Goal: Information Seeking & Learning: Learn about a topic

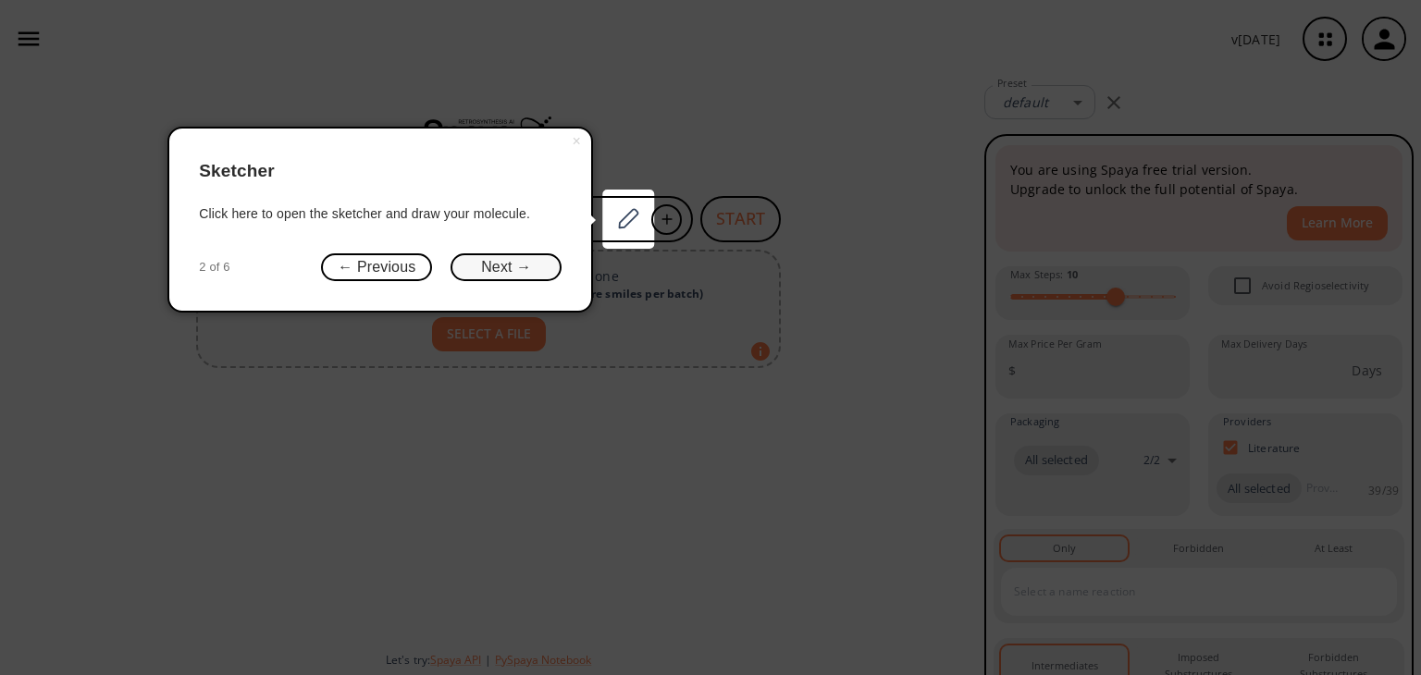
click at [507, 274] on button "Next →" at bounding box center [506, 267] width 111 height 29
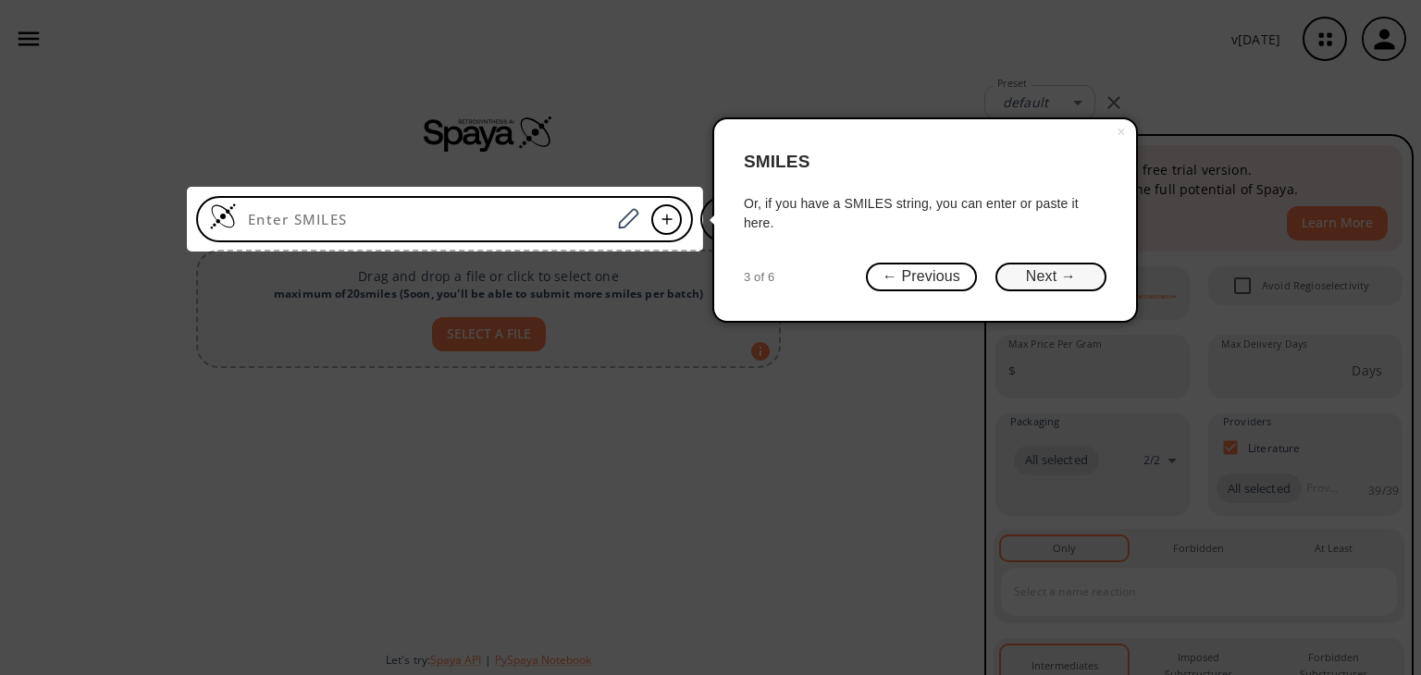
click at [1010, 283] on button "Next →" at bounding box center [1050, 277] width 111 height 29
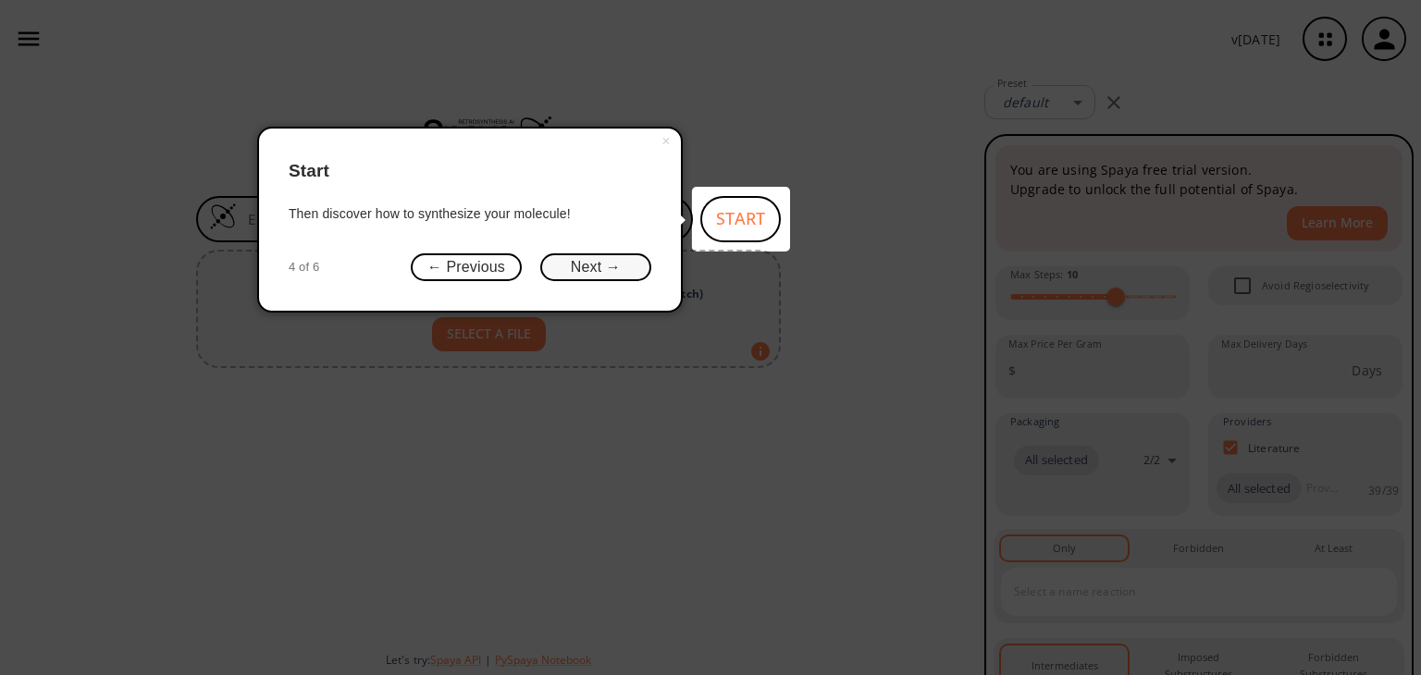
click at [594, 267] on button "Next →" at bounding box center [595, 267] width 111 height 29
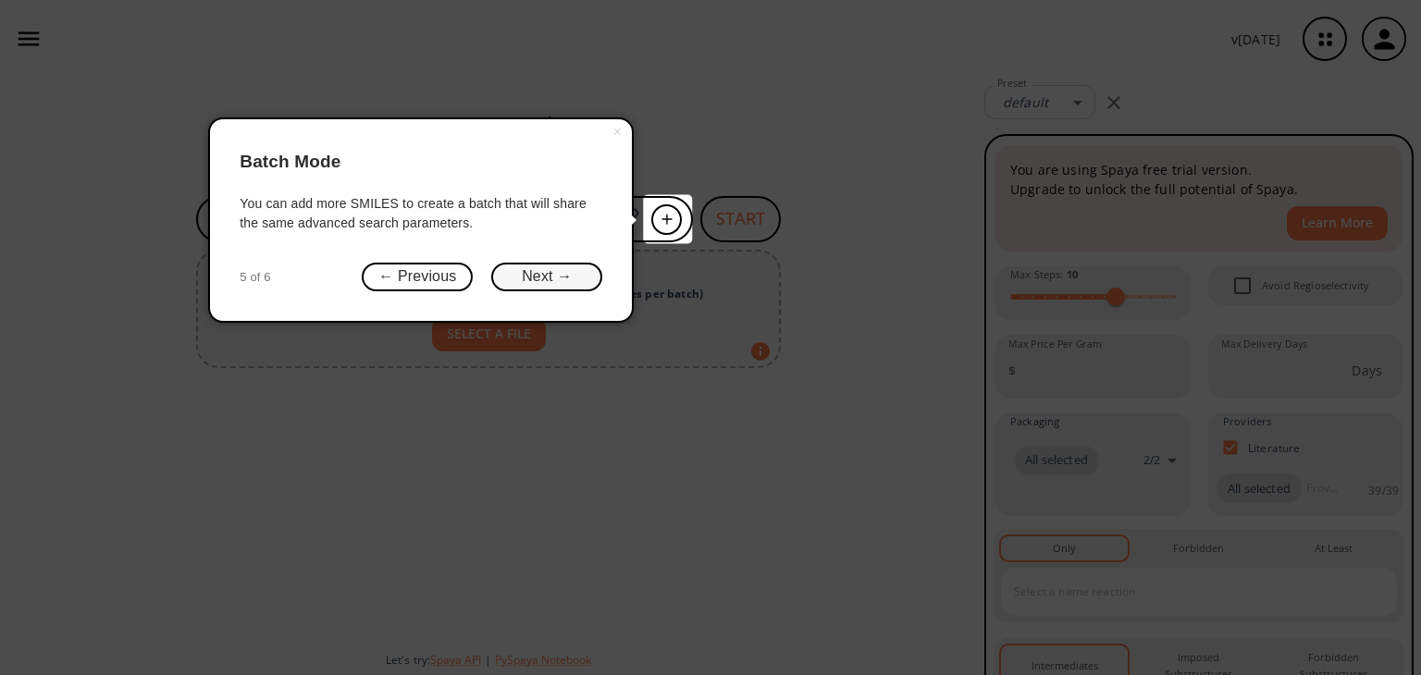
click at [559, 275] on button "Next →" at bounding box center [546, 277] width 111 height 29
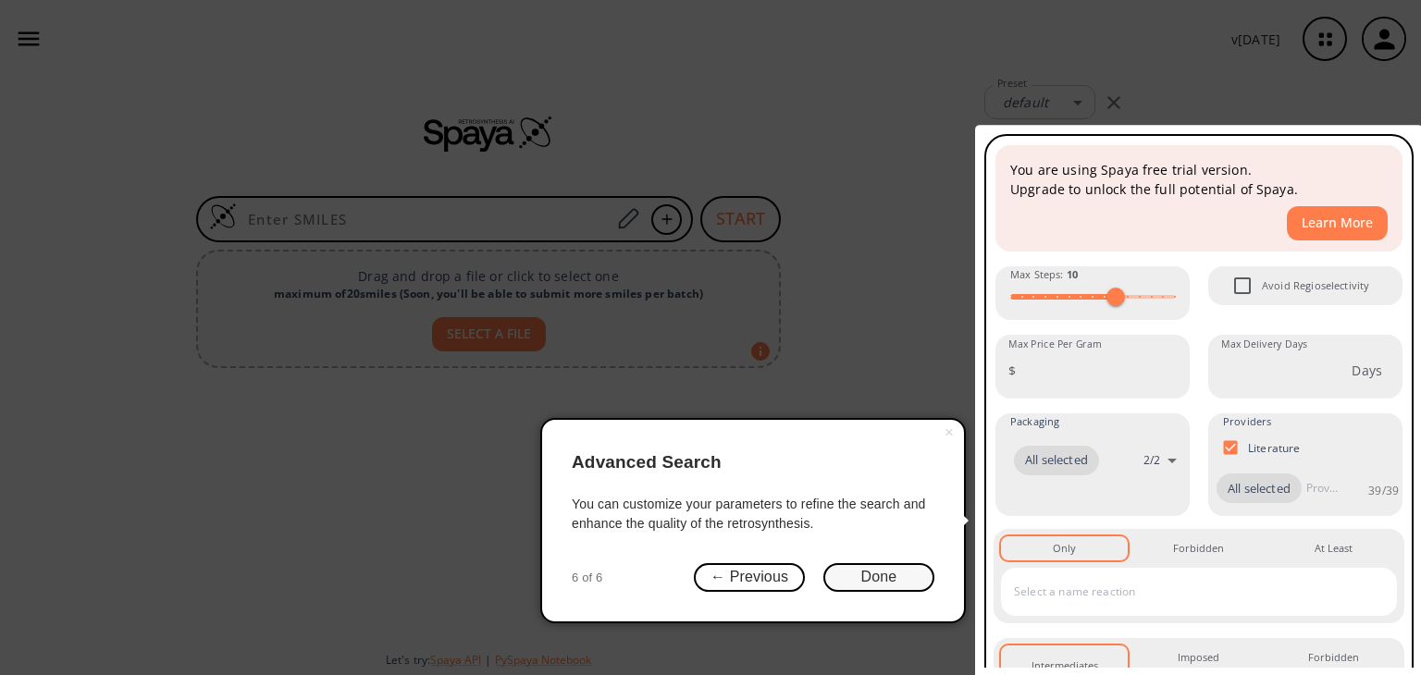
click at [879, 587] on button "Done" at bounding box center [878, 577] width 111 height 29
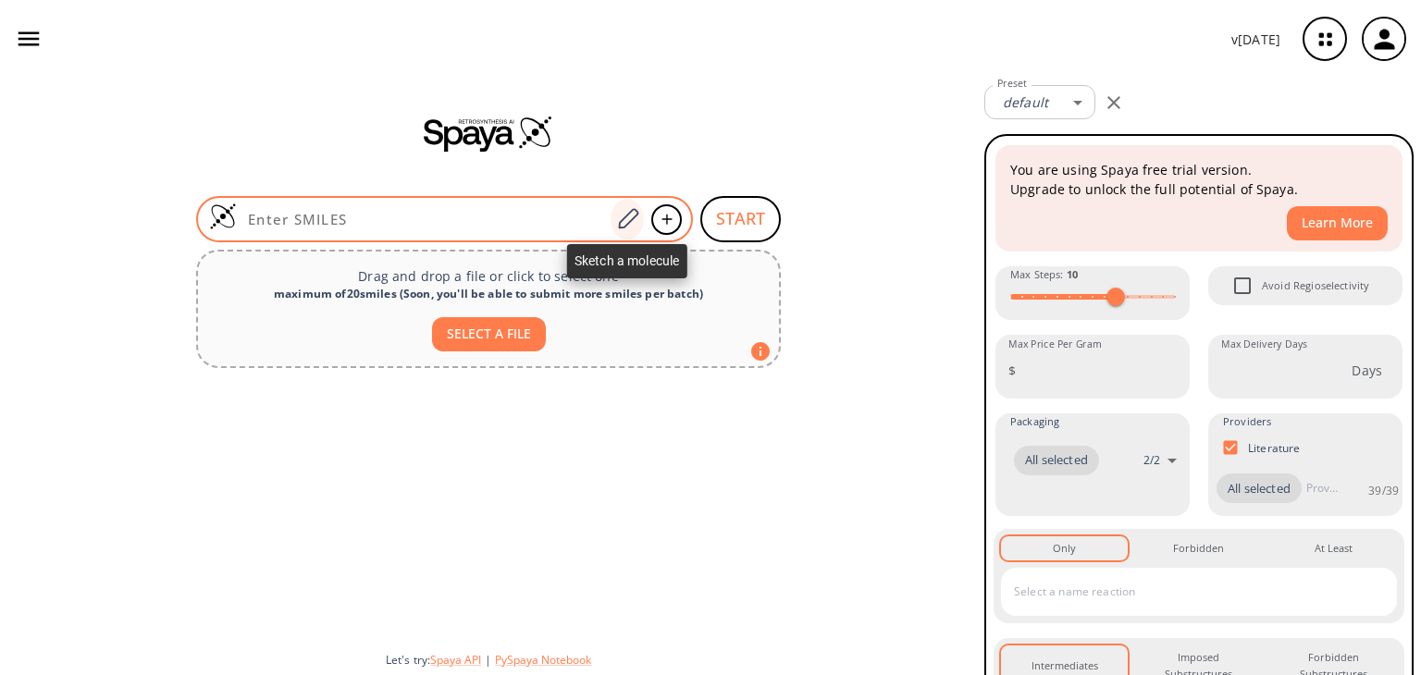
click at [620, 216] on icon at bounding box center [627, 219] width 25 height 24
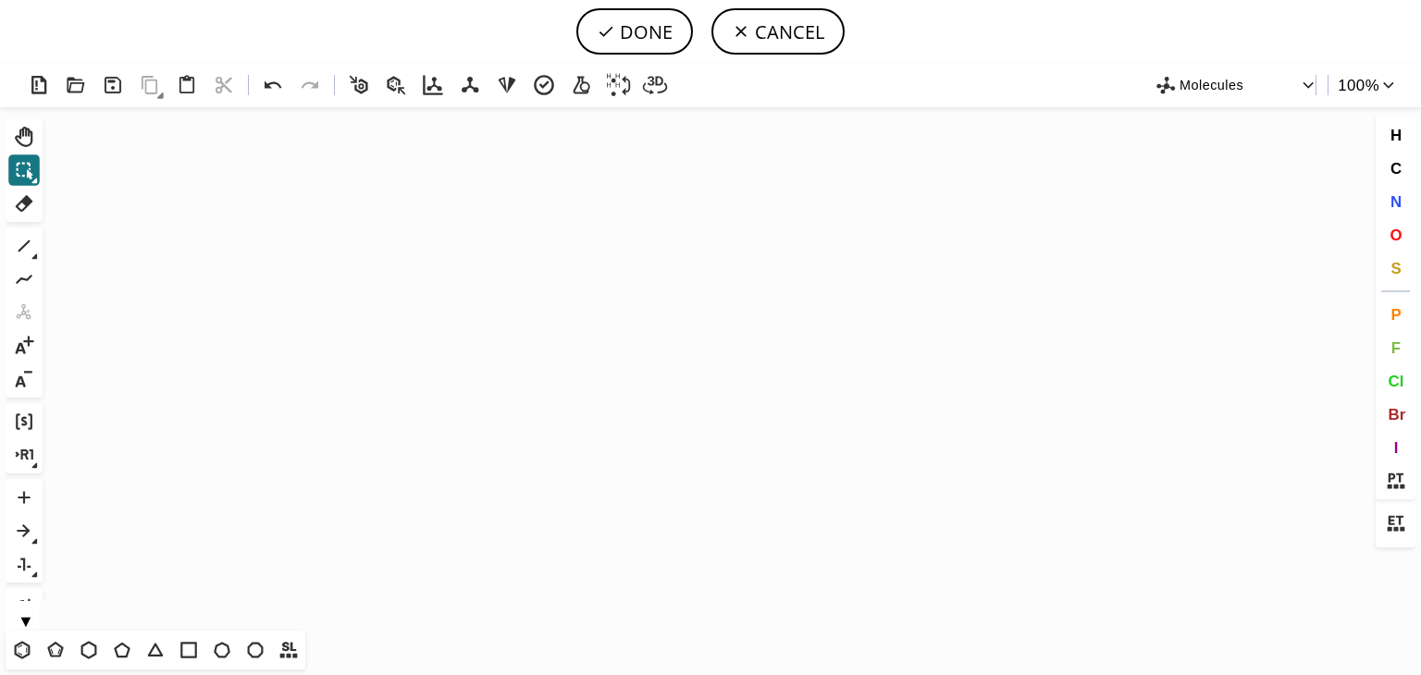
drag, startPoint x: 15, startPoint y: 649, endPoint x: 229, endPoint y: 468, distance: 280.4
click at [52, 589] on div "Created with [PERSON_NAME] 2.3.0 Molecules 100 % Ctrl+Alt+H Shift+Tab Del 1 Alt…" at bounding box center [710, 369] width 1421 height 612
click at [325, 365] on icon "Created with [PERSON_NAME] 2.3.0" at bounding box center [710, 369] width 1321 height 524
drag, startPoint x: 19, startPoint y: 648, endPoint x: 100, endPoint y: 575, distance: 108.8
click at [19, 644] on icon at bounding box center [22, 650] width 24 height 24
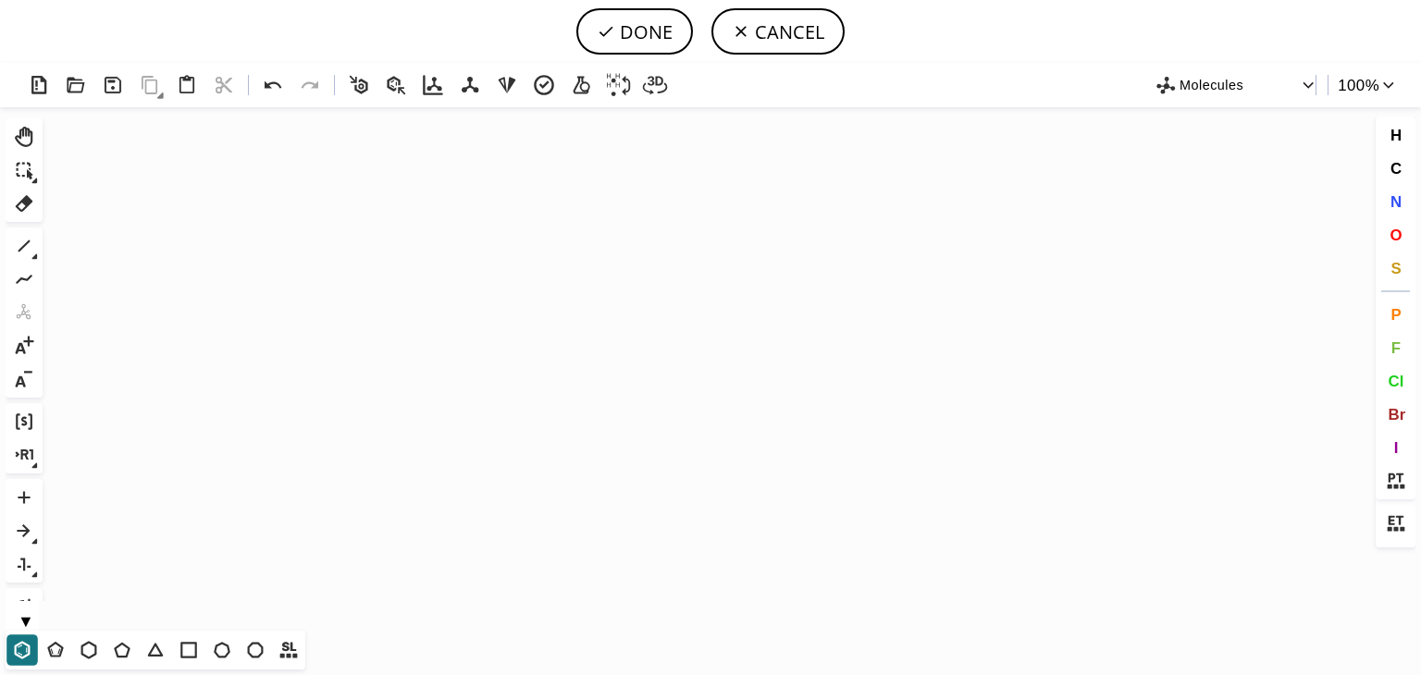
click at [551, 388] on icon "Created with [PERSON_NAME] 2.3.0" at bounding box center [710, 369] width 1321 height 524
drag, startPoint x: 91, startPoint y: 649, endPoint x: 307, endPoint y: 498, distance: 264.4
click at [93, 635] on button "T" at bounding box center [88, 650] width 31 height 31
click at [1391, 238] on span "O" at bounding box center [1396, 235] width 12 height 18
click at [548, 315] on tspan "O" at bounding box center [547, 315] width 9 height 14
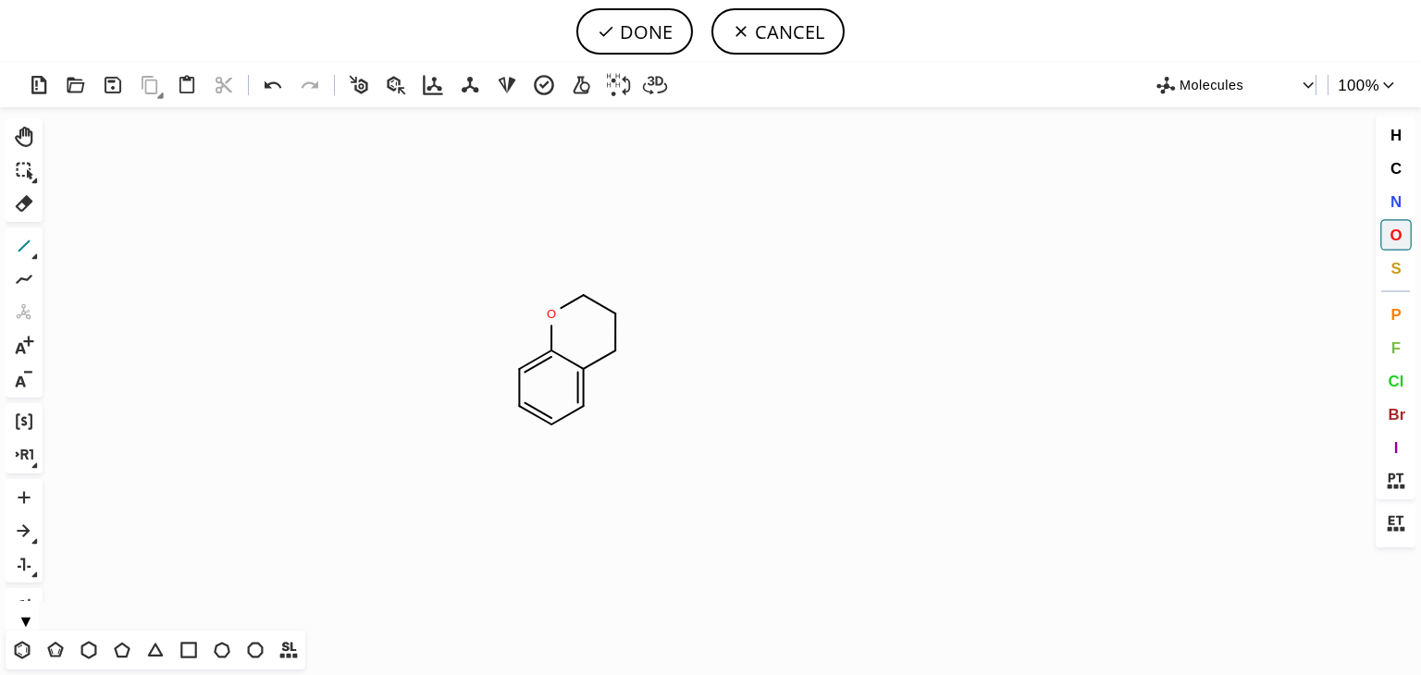
click at [18, 247] on icon at bounding box center [24, 246] width 24 height 24
click at [1394, 231] on span "O" at bounding box center [1396, 235] width 12 height 18
click at [587, 267] on tspan "O" at bounding box center [586, 268] width 9 height 14
drag, startPoint x: 192, startPoint y: 649, endPoint x: 480, endPoint y: 512, distance: 319.0
click at [192, 648] on icon at bounding box center [189, 650] width 24 height 24
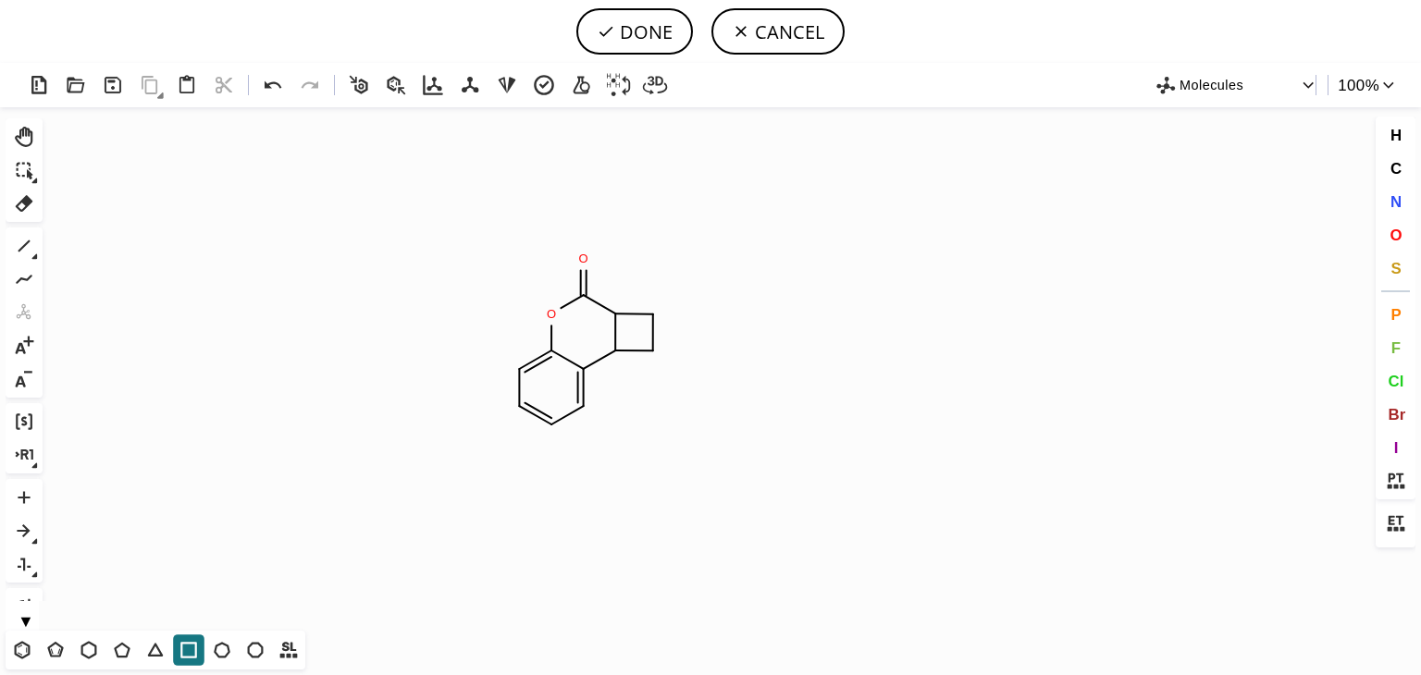
drag, startPoint x: 81, startPoint y: 649, endPoint x: 357, endPoint y: 471, distance: 328.0
click at [85, 649] on icon at bounding box center [89, 650] width 24 height 24
click at [23, 244] on icon at bounding box center [24, 246] width 24 height 24
click at [1390, 236] on span "O" at bounding box center [1396, 235] width 12 height 18
click at [685, 412] on tspan "O" at bounding box center [684, 412] width 9 height 14
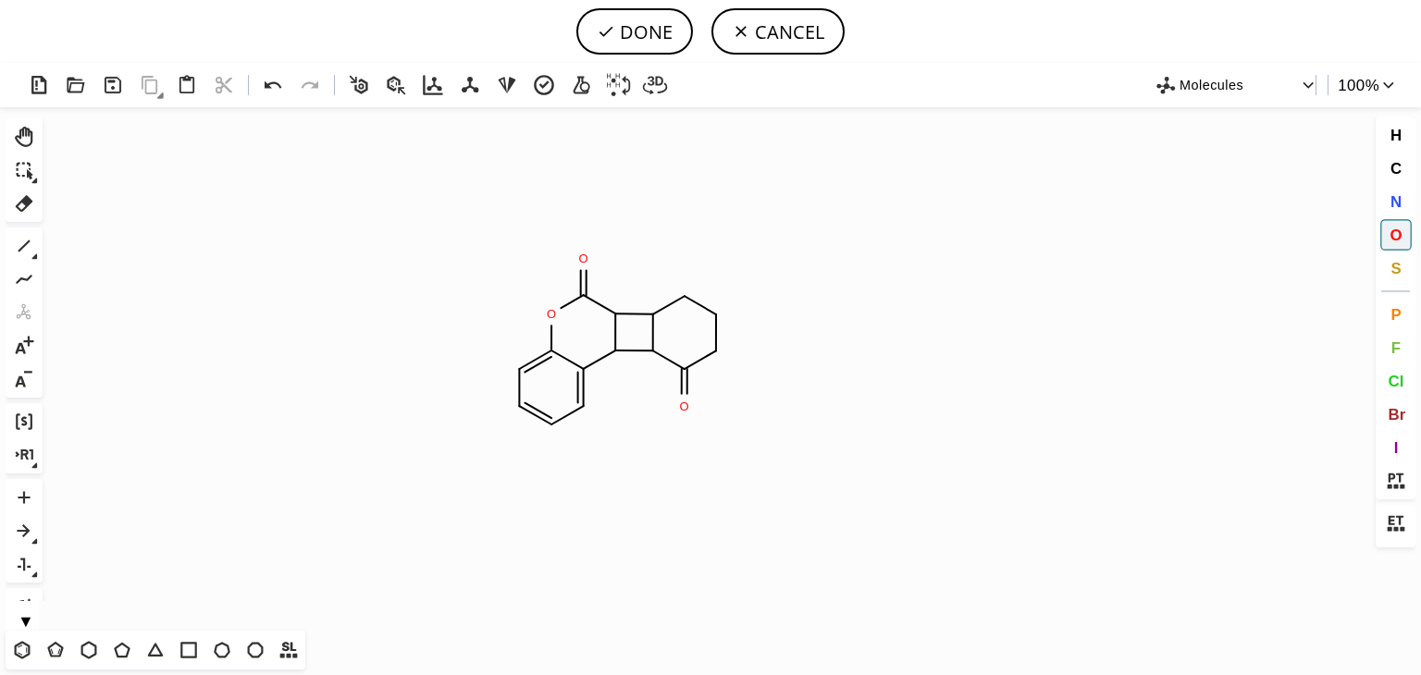
click at [1391, 240] on span "O" at bounding box center [1396, 235] width 12 height 18
click at [711, 356] on tspan "O" at bounding box center [710, 357] width 9 height 14
drag, startPoint x: 22, startPoint y: 651, endPoint x: 511, endPoint y: 450, distance: 528.5
click at [41, 641] on div "T T T T T T T T Shift+T" at bounding box center [156, 650] width 300 height 39
click at [19, 644] on icon at bounding box center [23, 650] width 16 height 18
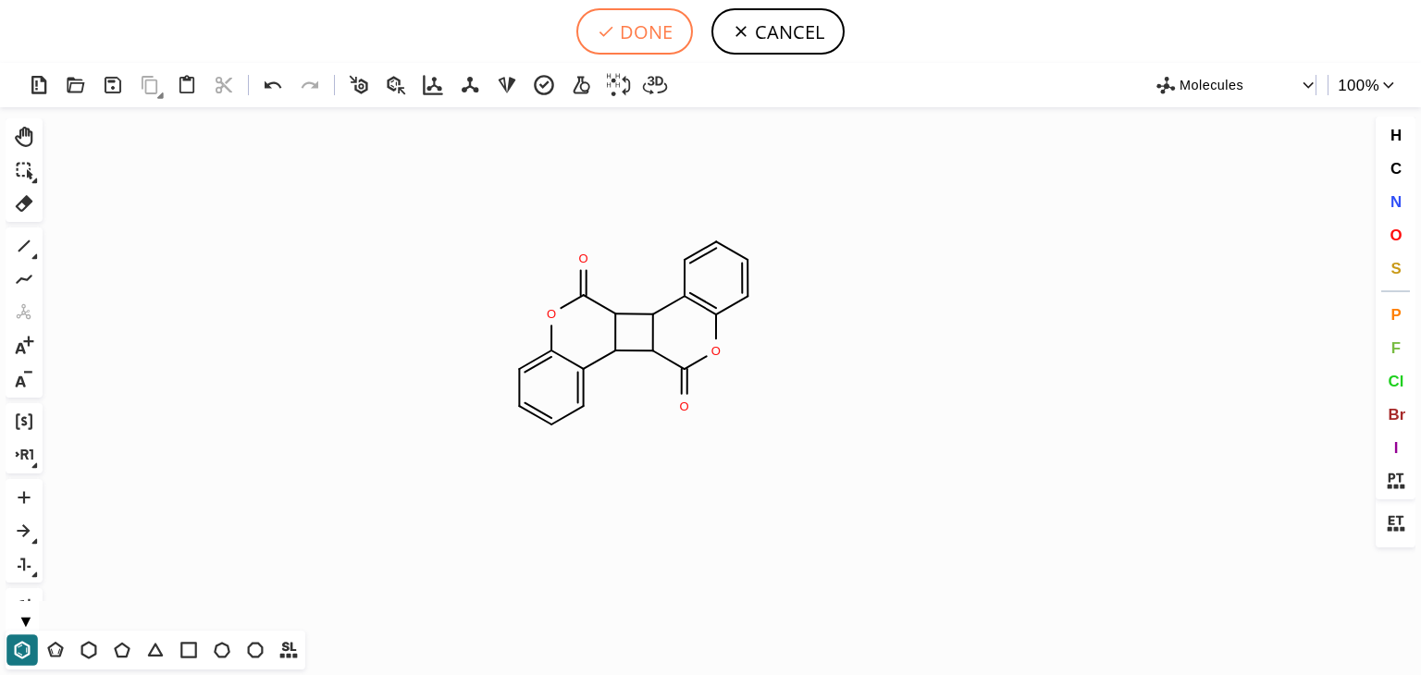
click at [655, 32] on button "DONE" at bounding box center [634, 31] width 117 height 46
type input "C1C=CC=C2C3C4C(=O)OC5C=CC=CC=5C4C3C(=O)OC=12"
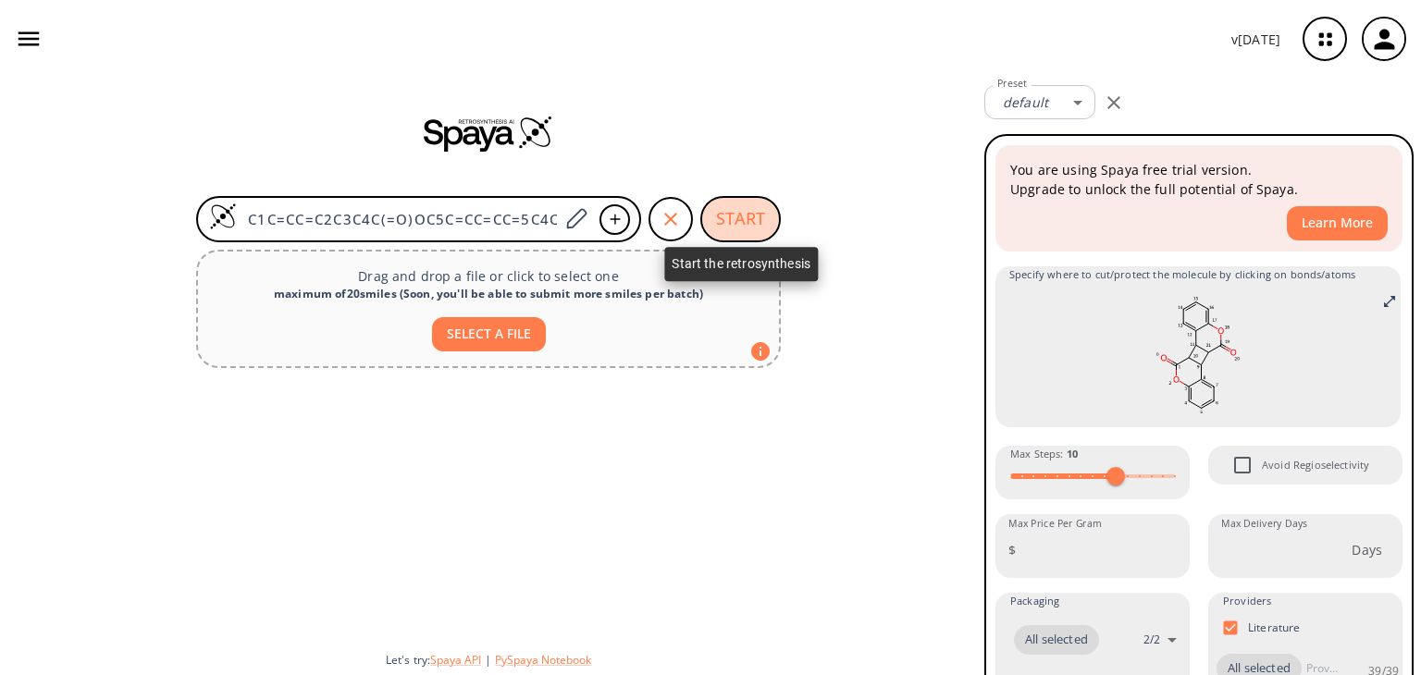
click at [736, 226] on button "START" at bounding box center [740, 219] width 80 height 46
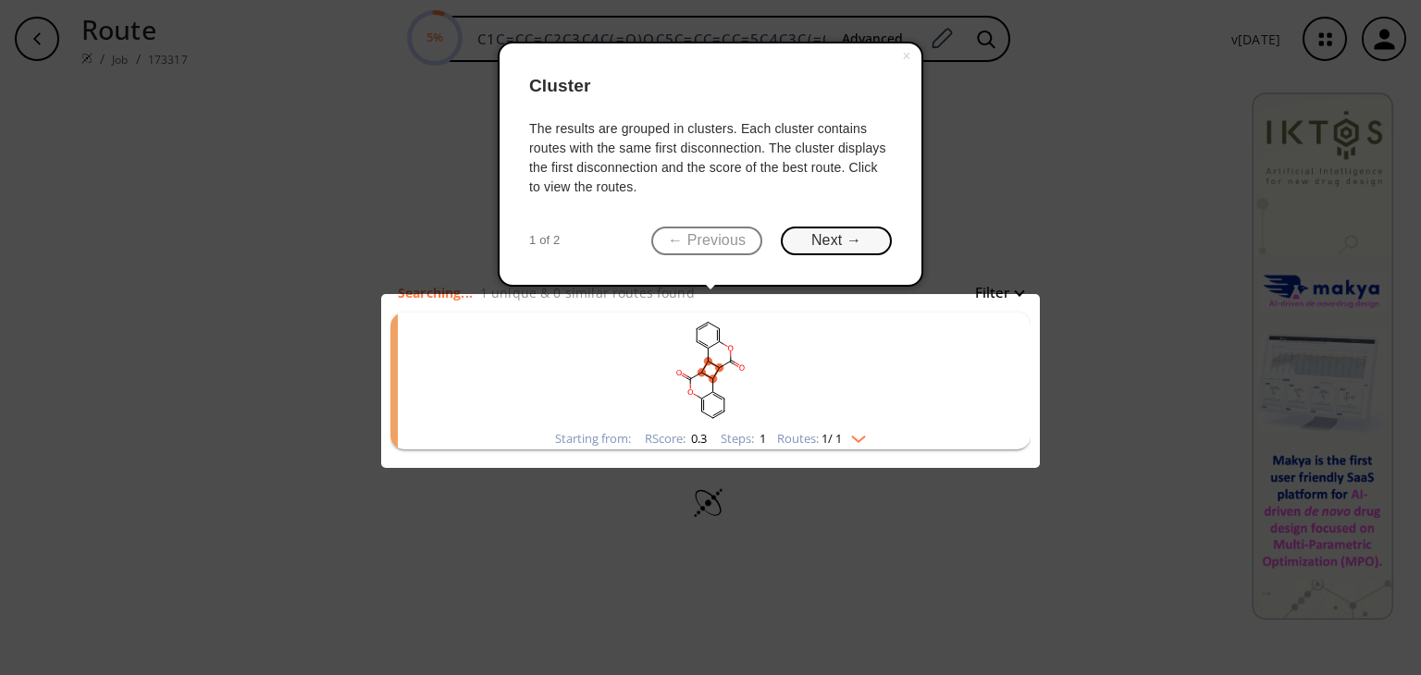
click at [798, 239] on button "Next →" at bounding box center [836, 241] width 111 height 29
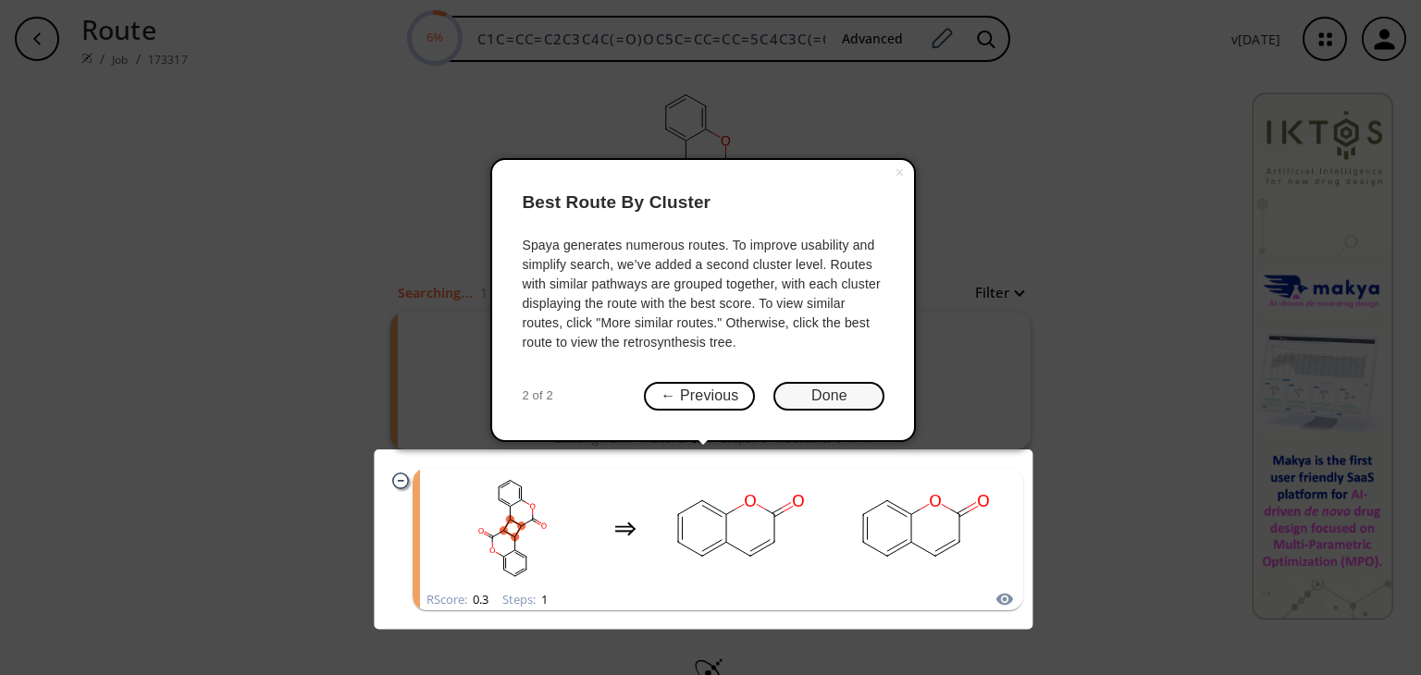
click at [827, 398] on button "Done" at bounding box center [828, 396] width 111 height 29
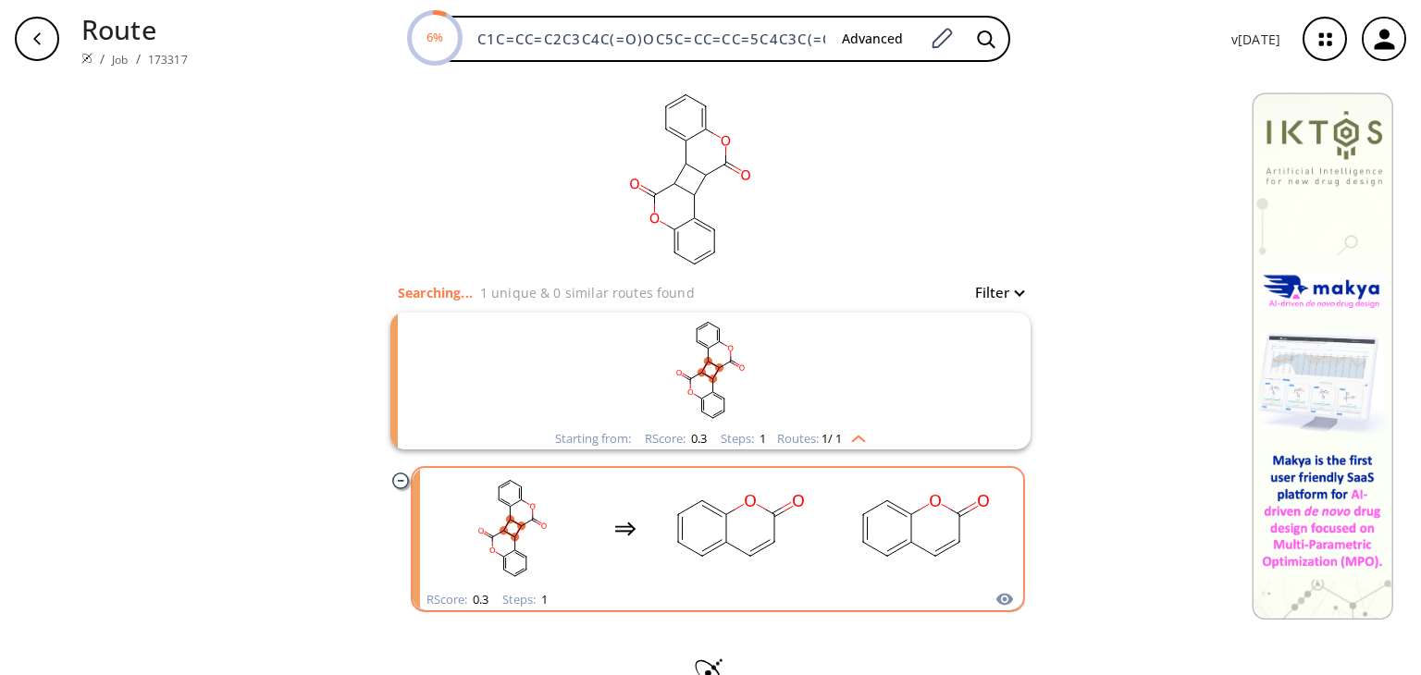
click at [770, 538] on ellipse "clusters" at bounding box center [774, 542] width 17 height 17
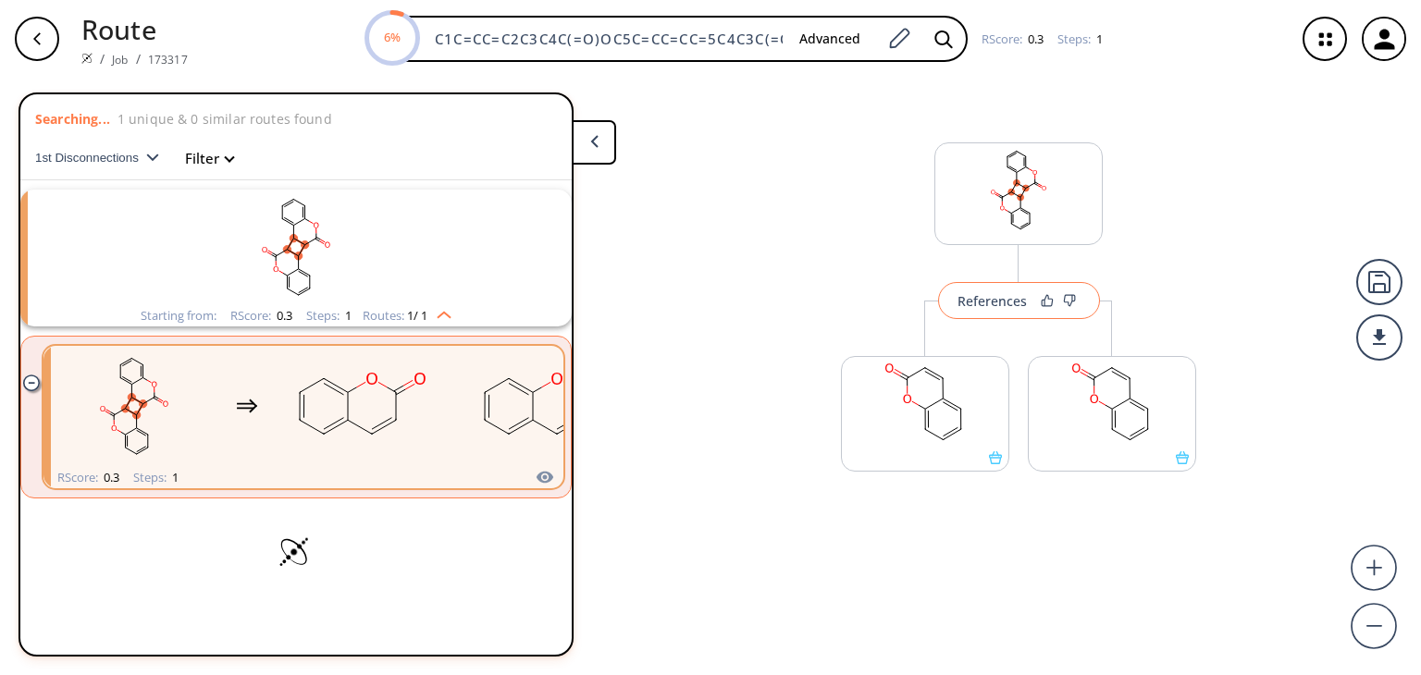
click at [995, 304] on div "References" at bounding box center [992, 301] width 69 height 12
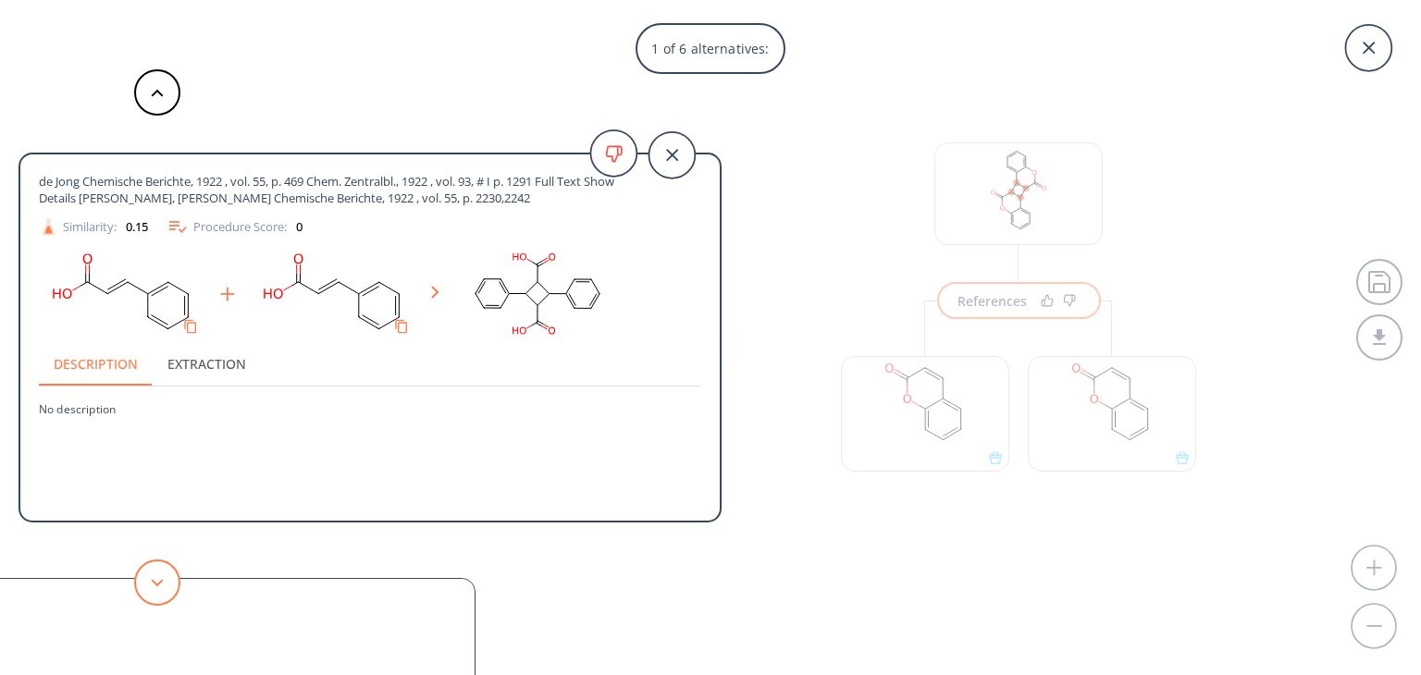
click at [167, 586] on button at bounding box center [157, 583] width 46 height 46
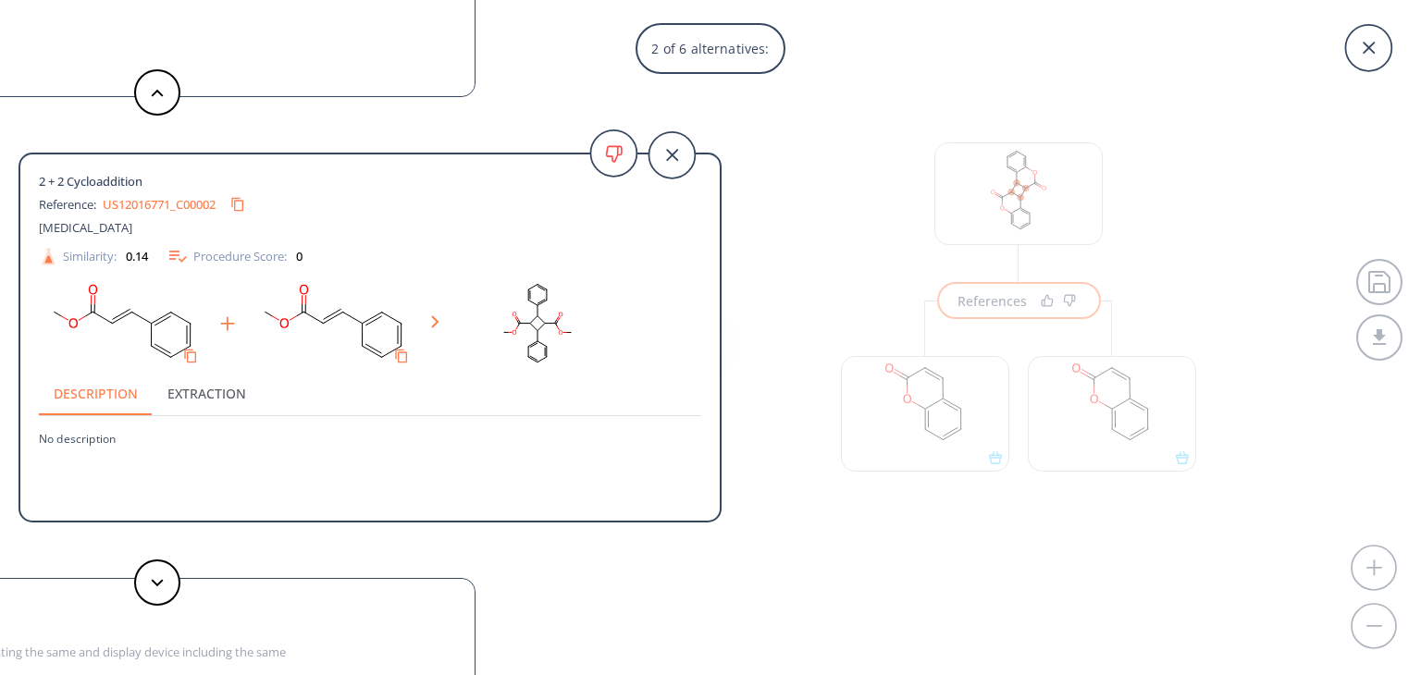
click at [192, 204] on link "US12016771_C00002" at bounding box center [159, 205] width 113 height 12
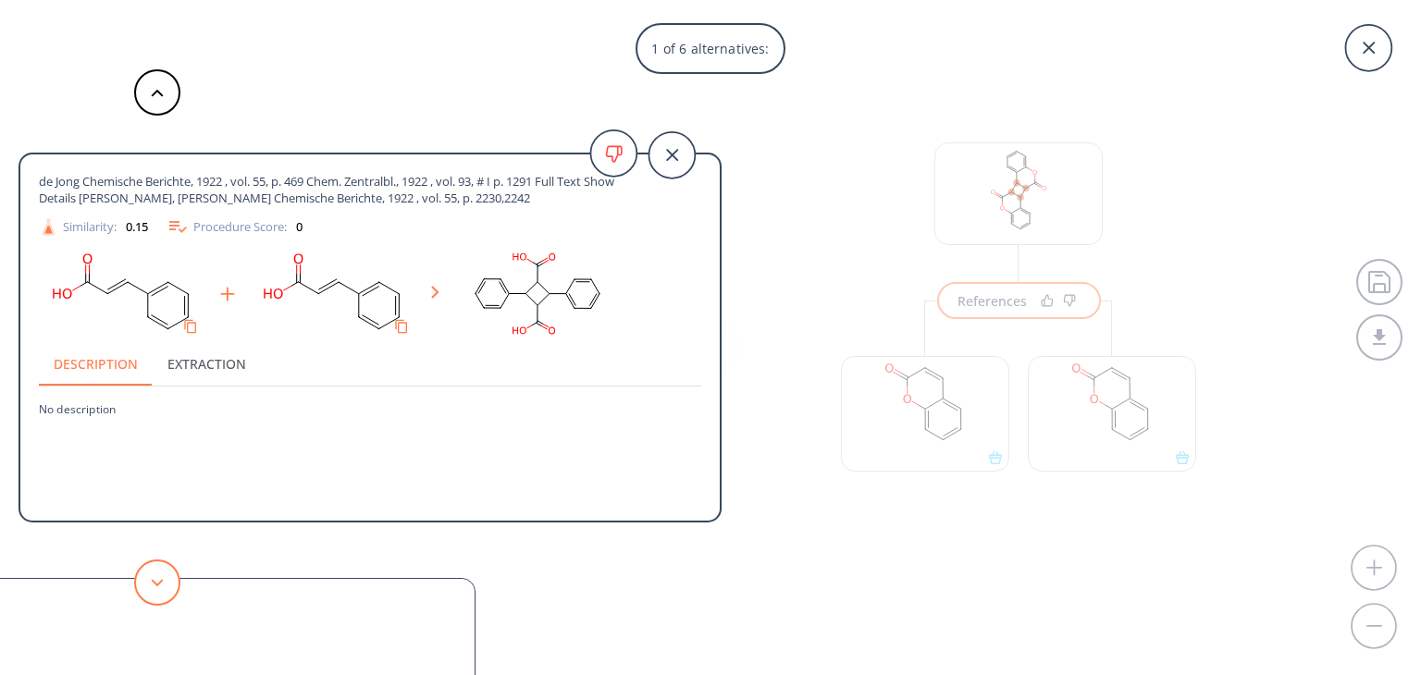
click at [168, 574] on button at bounding box center [157, 583] width 46 height 46
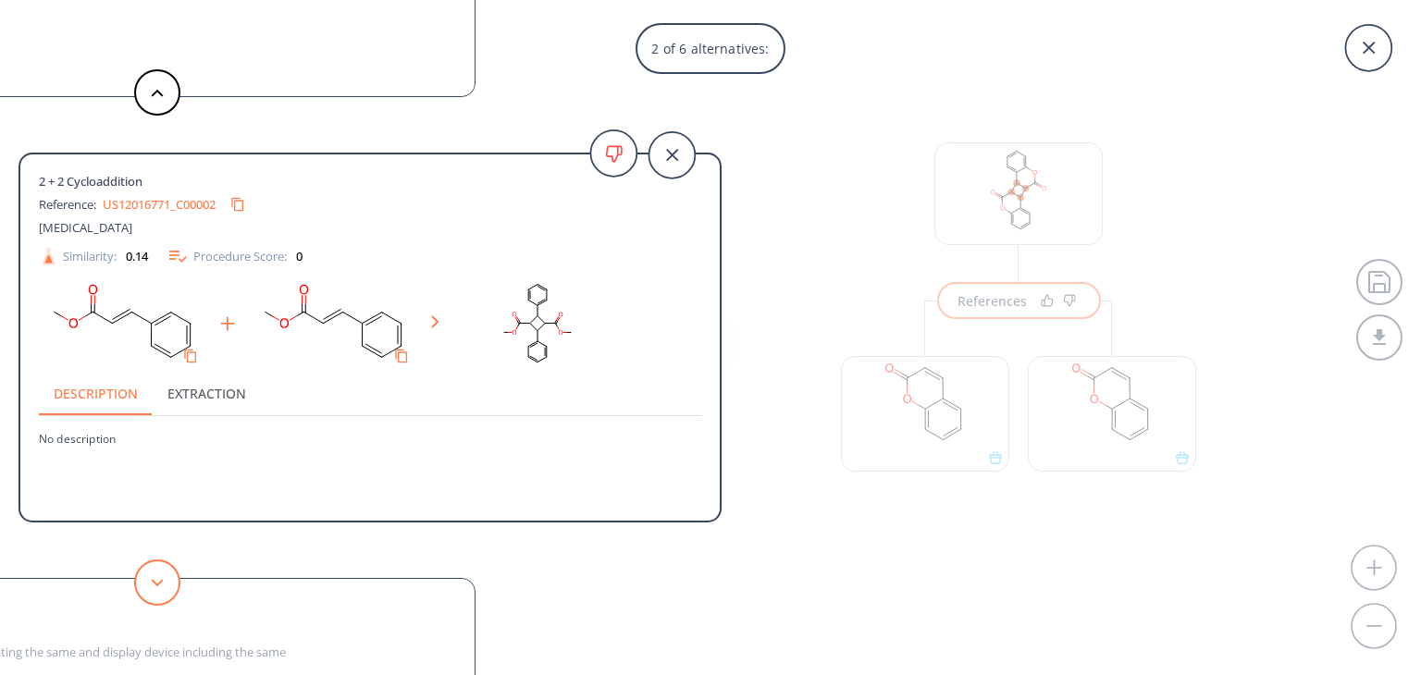
click at [168, 574] on button at bounding box center [157, 583] width 46 height 46
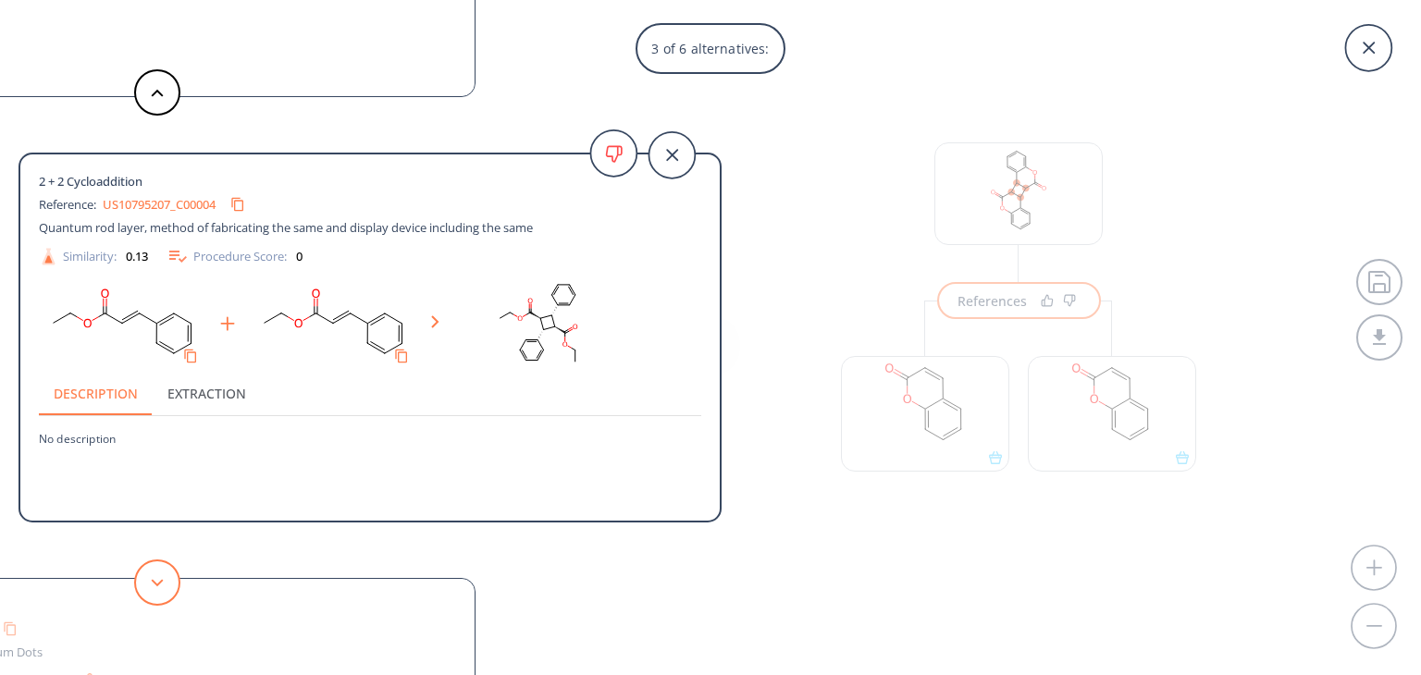
click at [154, 579] on icon at bounding box center [157, 583] width 13 height 8
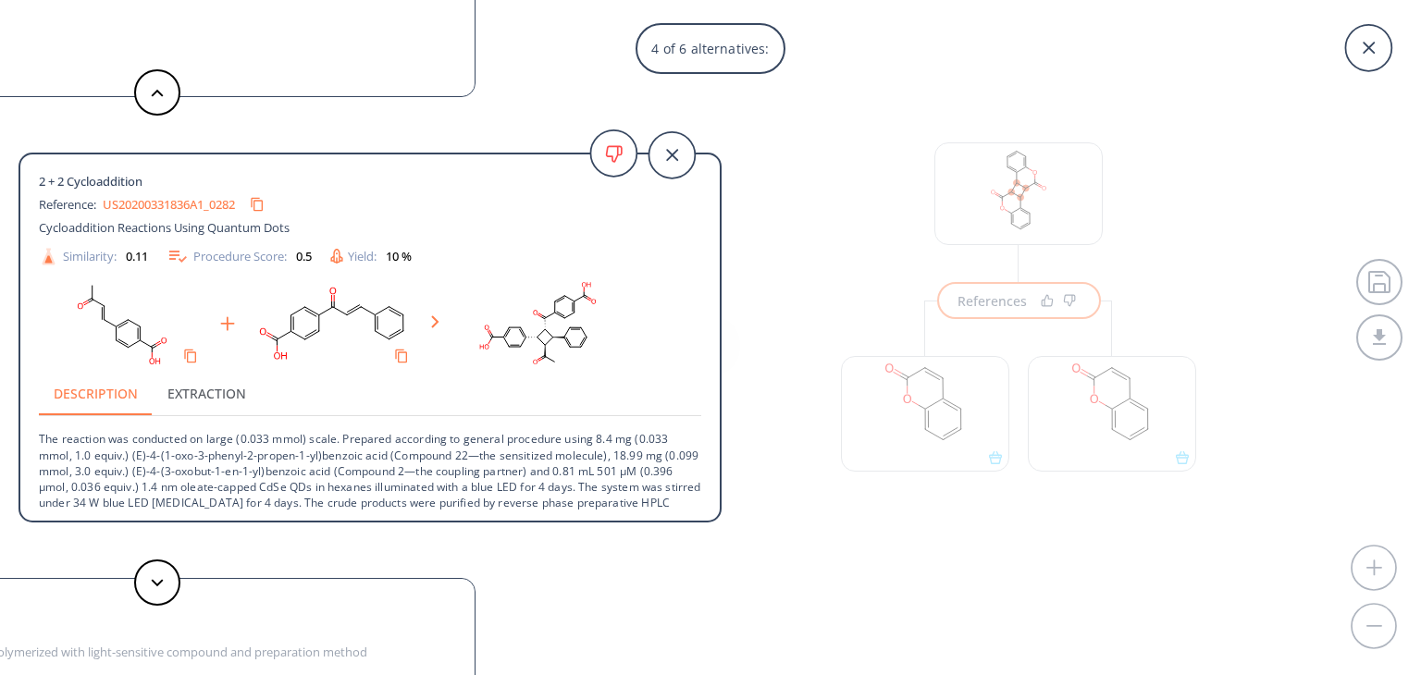
scroll to position [50, 0]
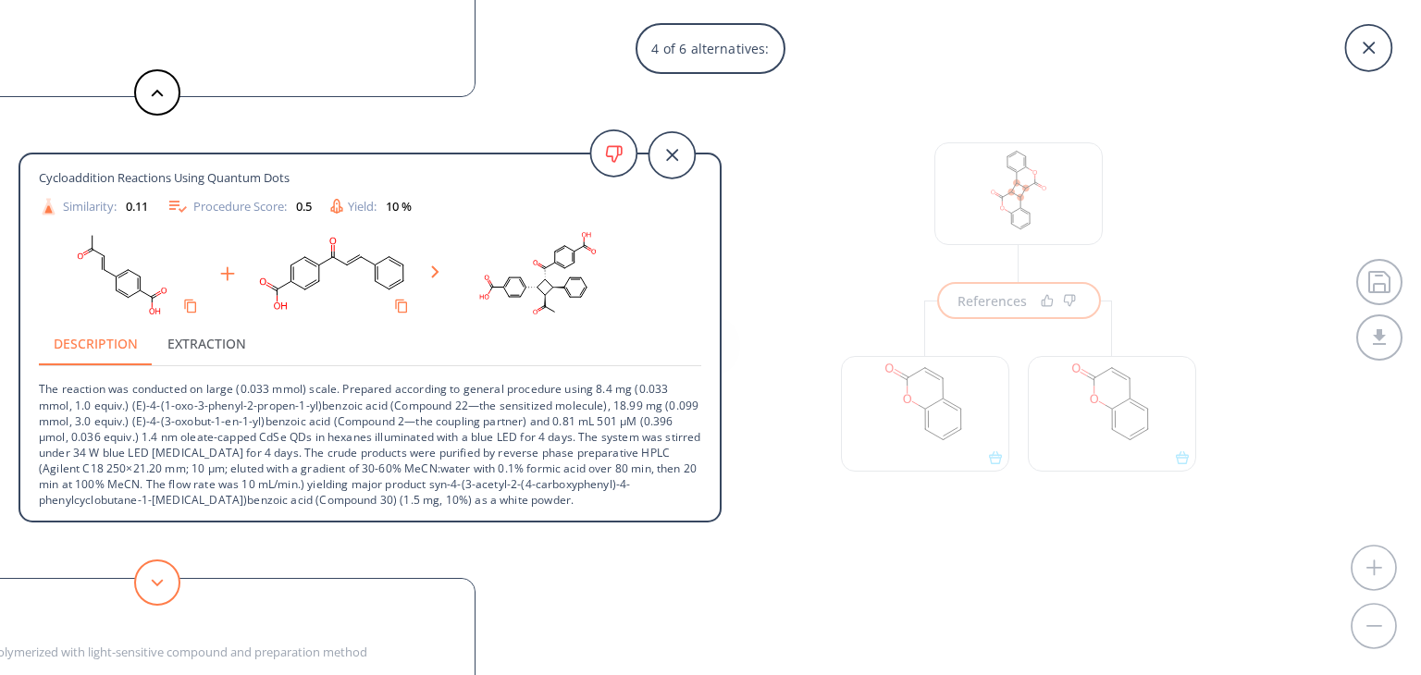
drag, startPoint x: 161, startPoint y: 578, endPoint x: 172, endPoint y: 571, distance: 13.3
click at [167, 575] on button at bounding box center [157, 583] width 46 height 46
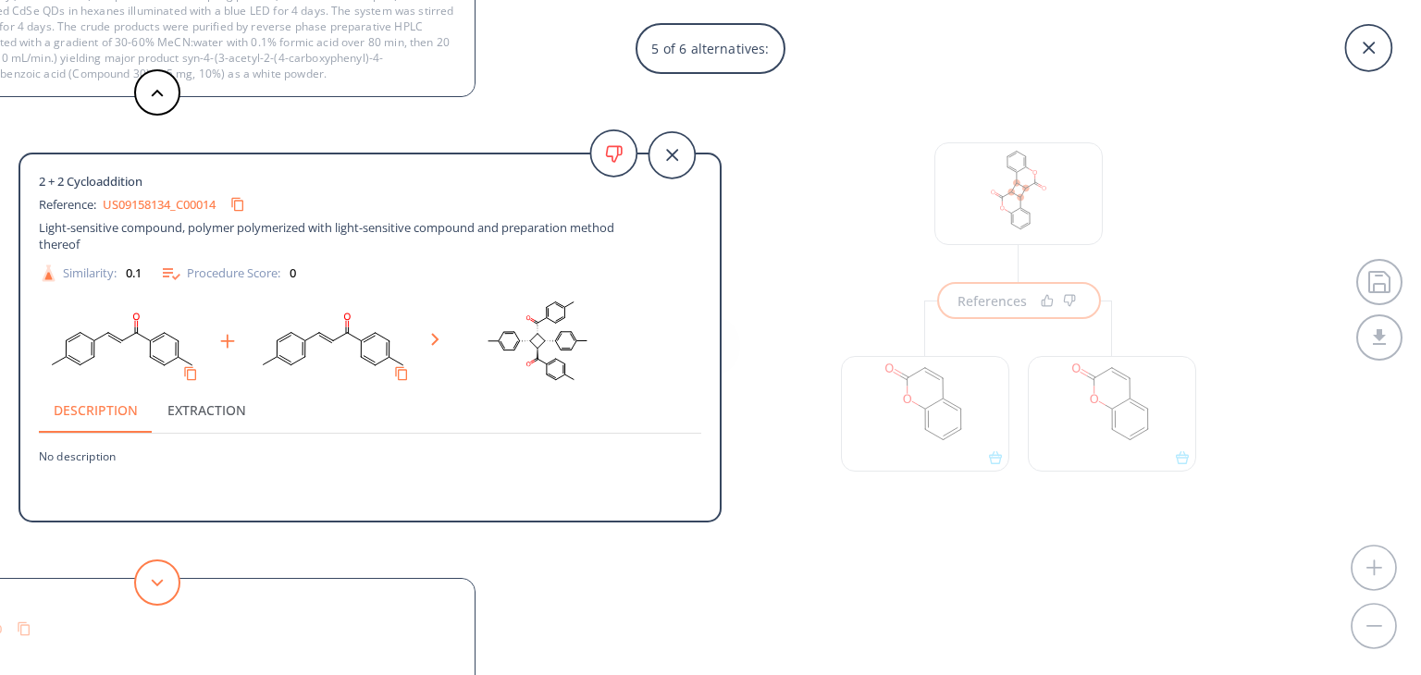
click at [170, 594] on button at bounding box center [157, 583] width 46 height 46
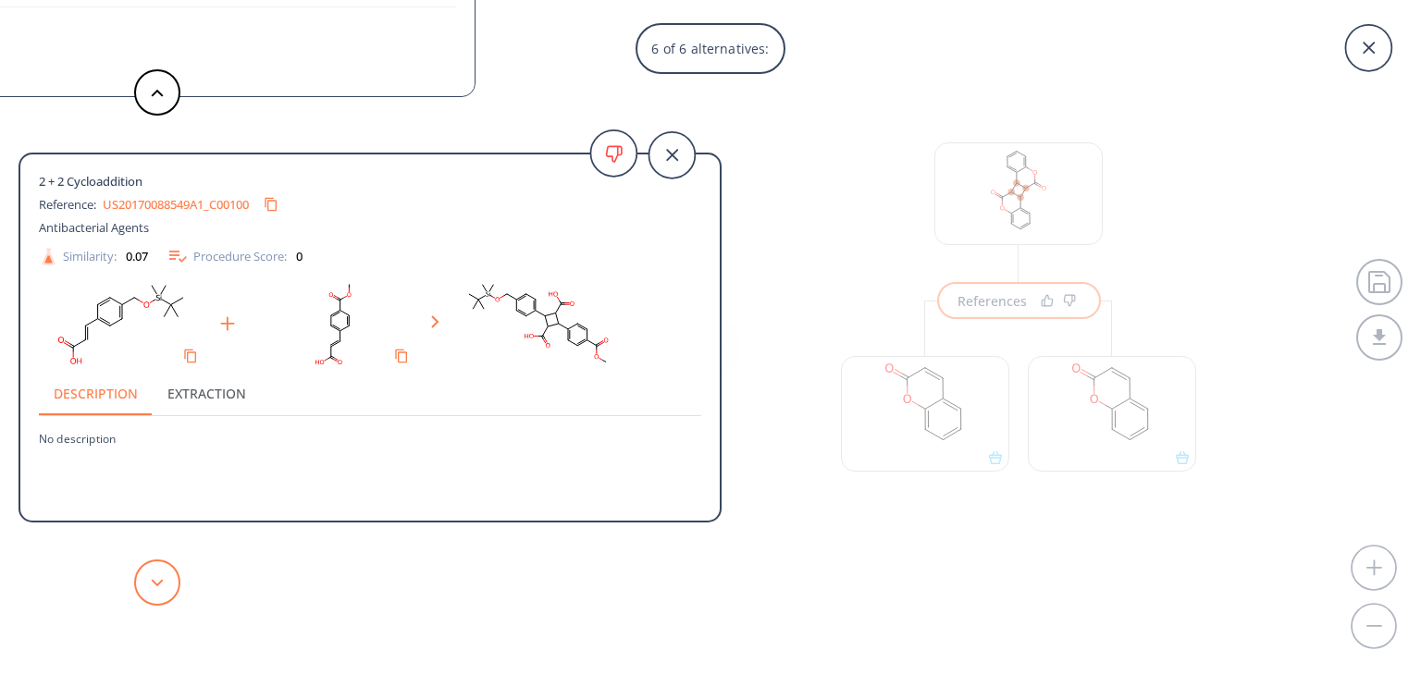
click at [170, 594] on button at bounding box center [157, 583] width 46 height 46
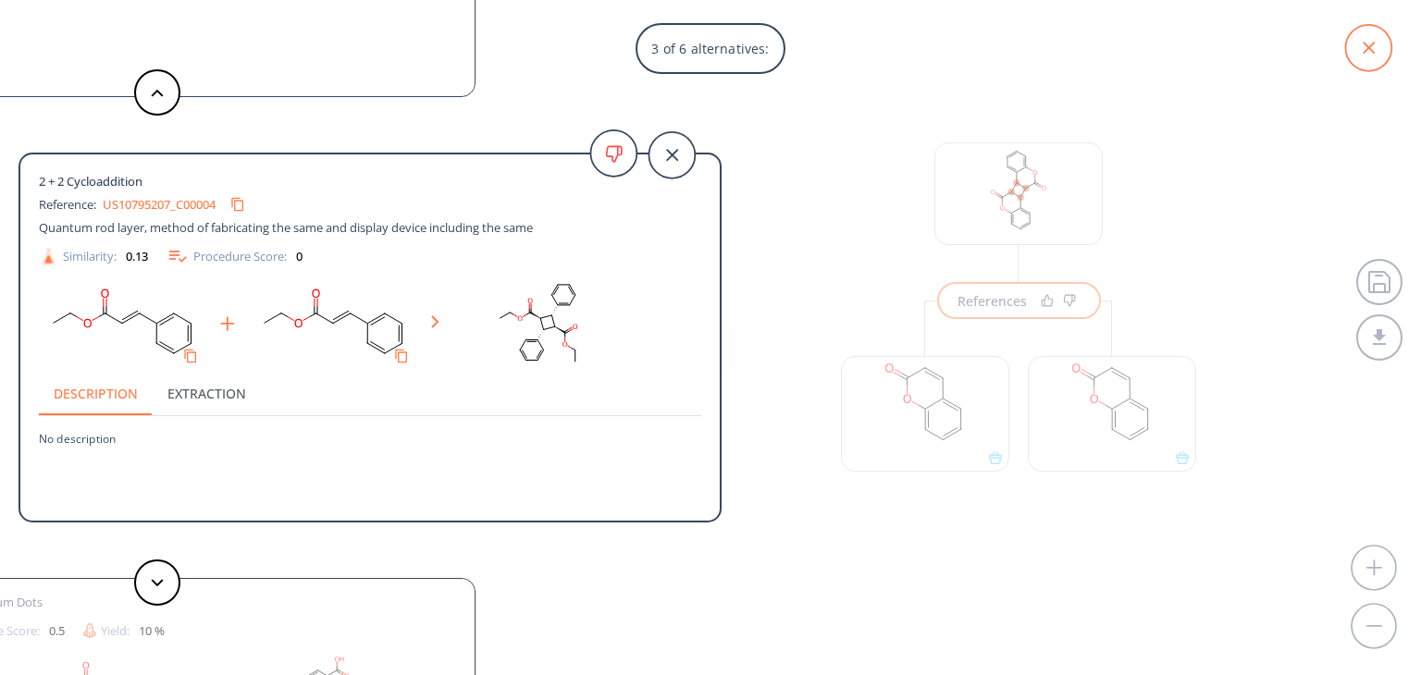
click at [1362, 56] on icon at bounding box center [1368, 48] width 46 height 46
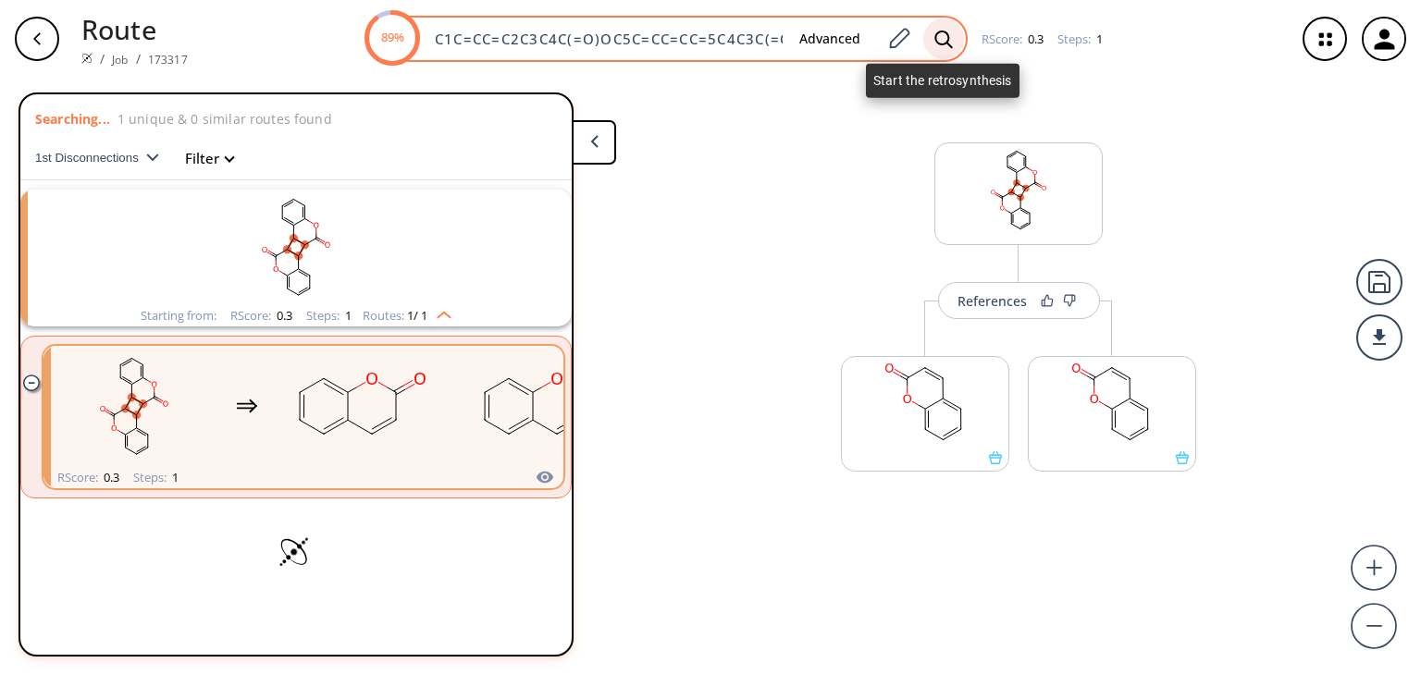
click at [945, 38] on icon at bounding box center [943, 39] width 19 height 19
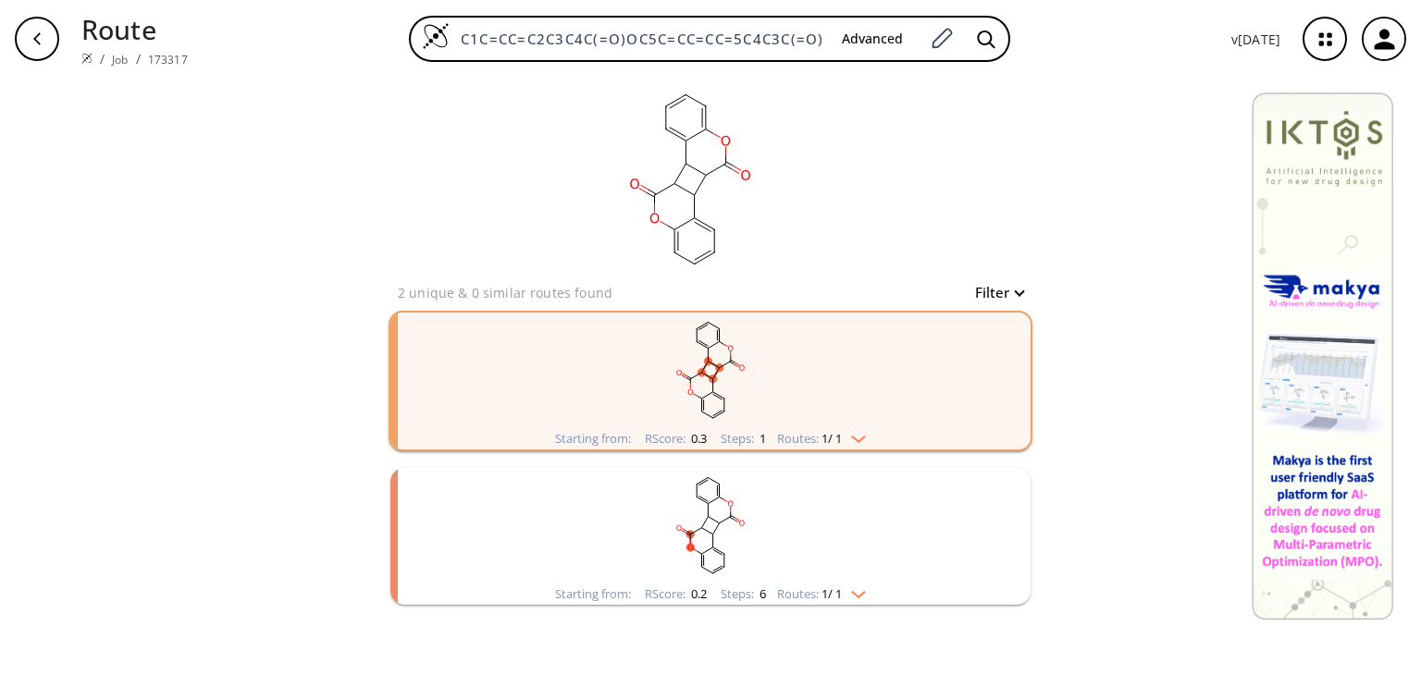
click at [869, 600] on div "Starting from: RScore : 0.2 Steps : 6 Routes: 1 / 1" at bounding box center [710, 594] width 339 height 21
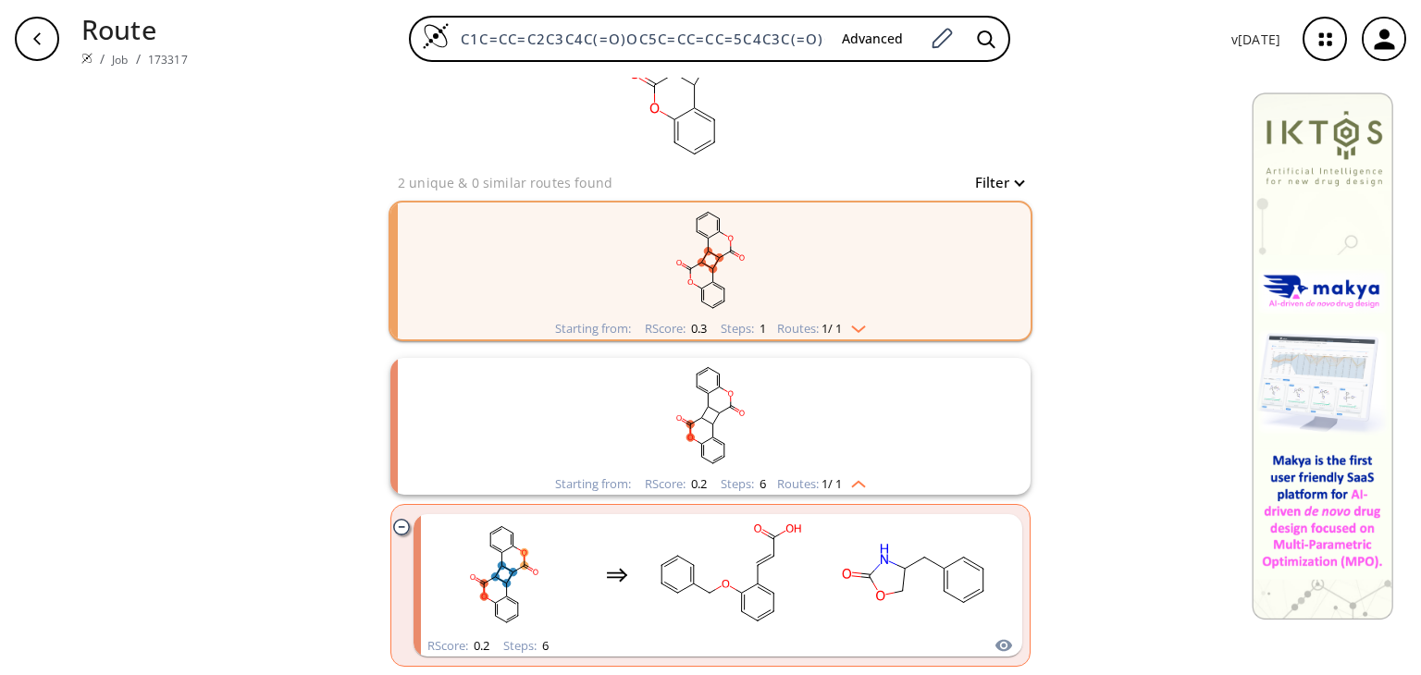
scroll to position [111, 0]
click at [851, 323] on img "clusters" at bounding box center [854, 324] width 24 height 15
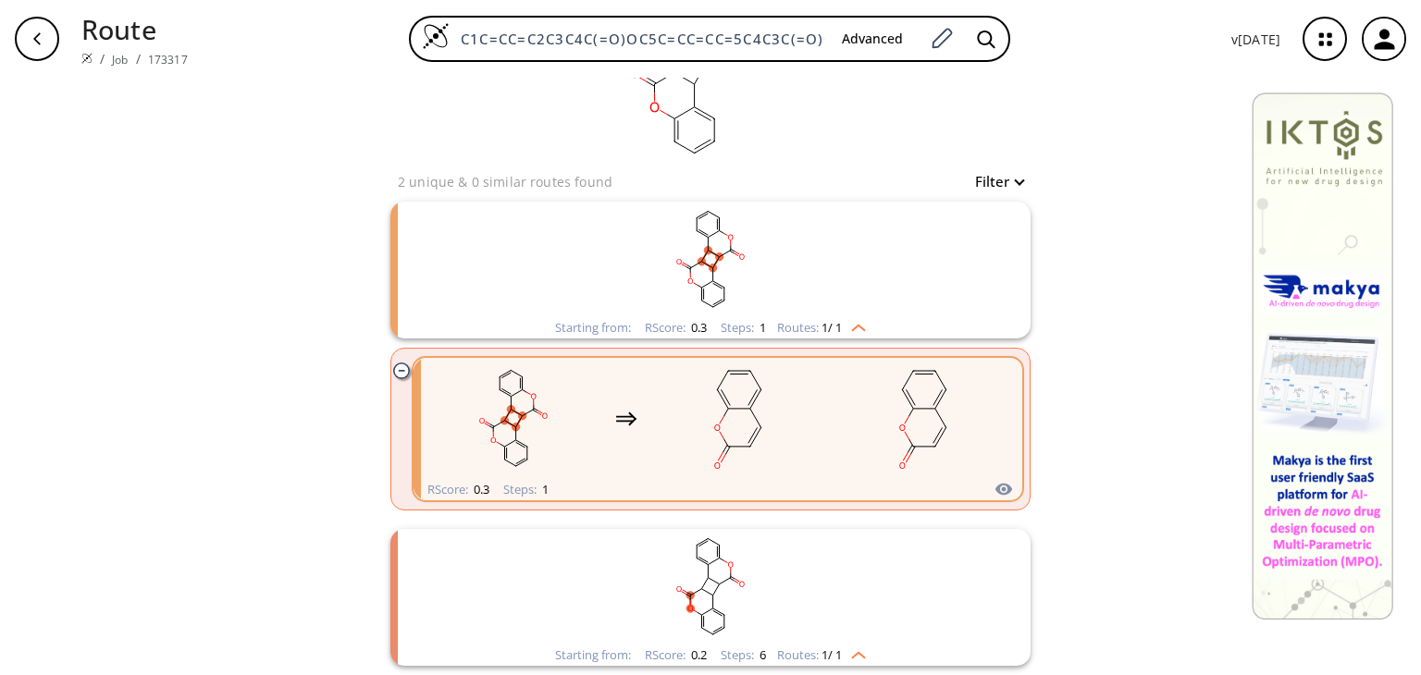
click at [786, 420] on rect "clusters" at bounding box center [739, 419] width 167 height 116
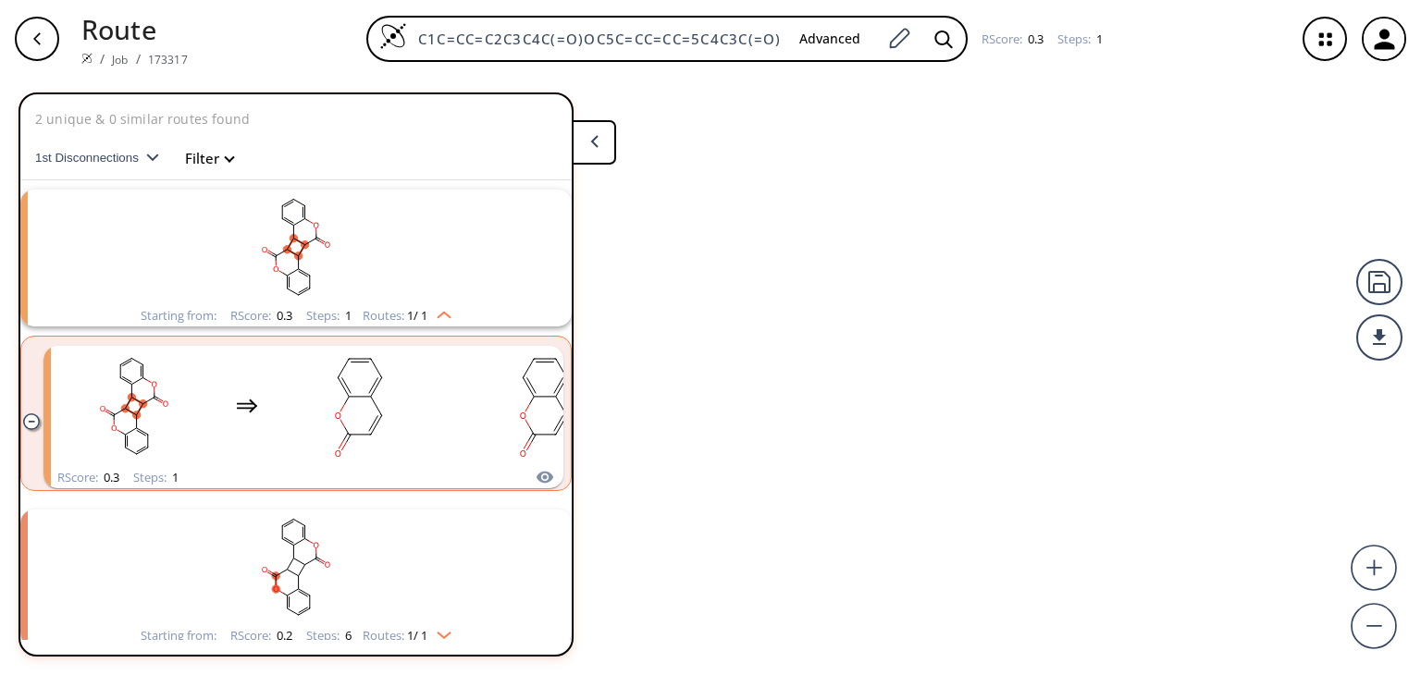
scroll to position [9, 0]
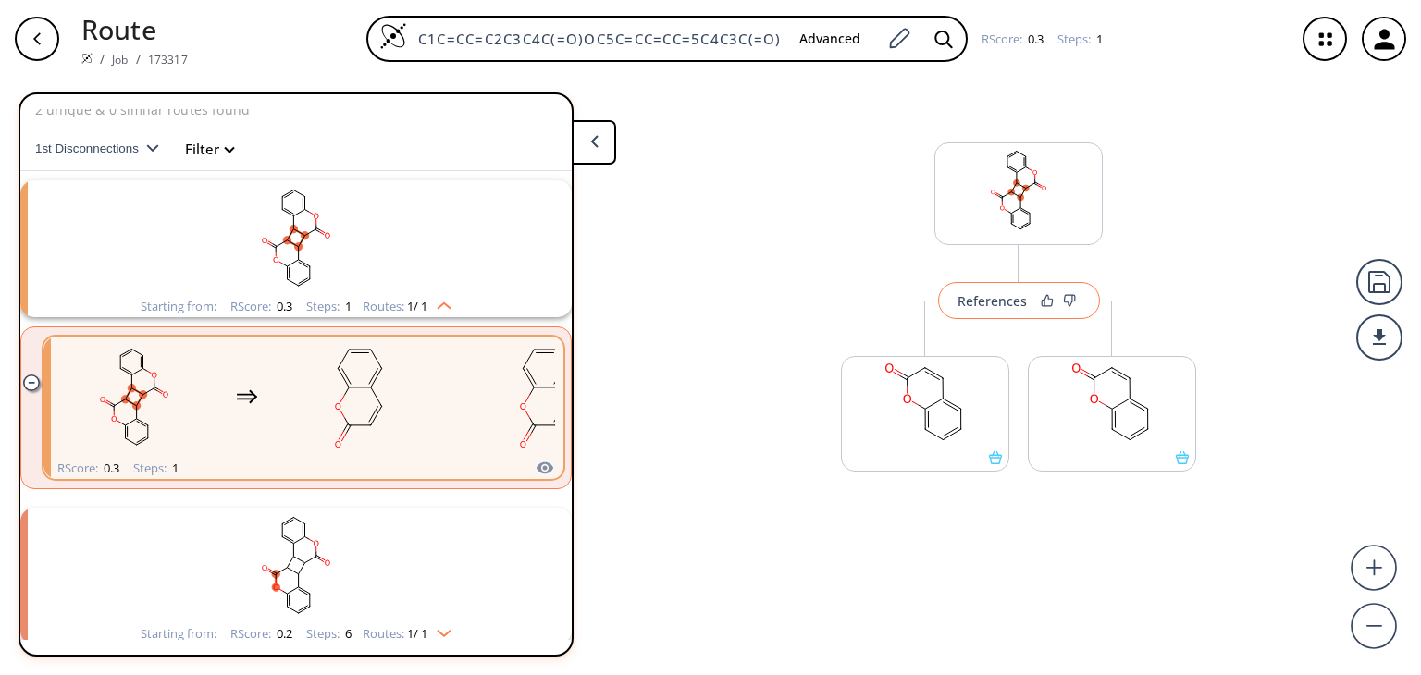
click at [978, 313] on button "References" at bounding box center [1019, 300] width 162 height 37
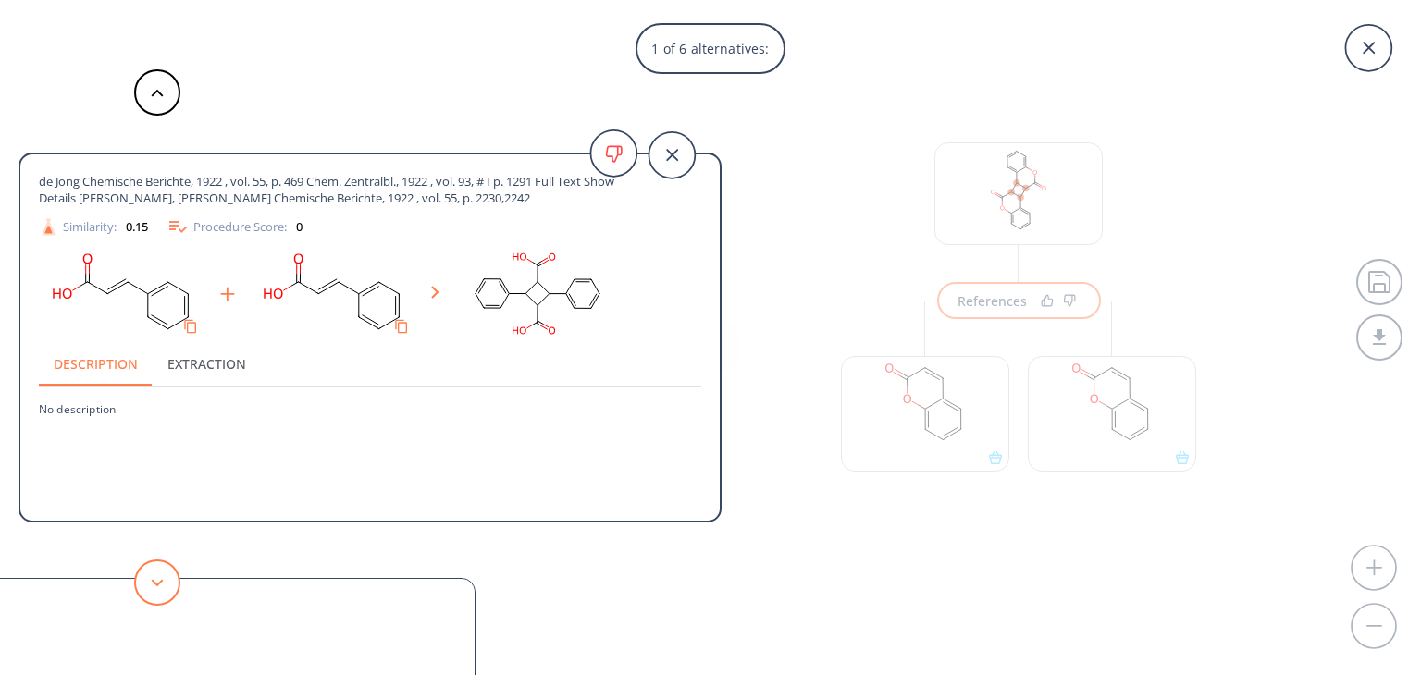
click at [141, 567] on button at bounding box center [157, 583] width 46 height 46
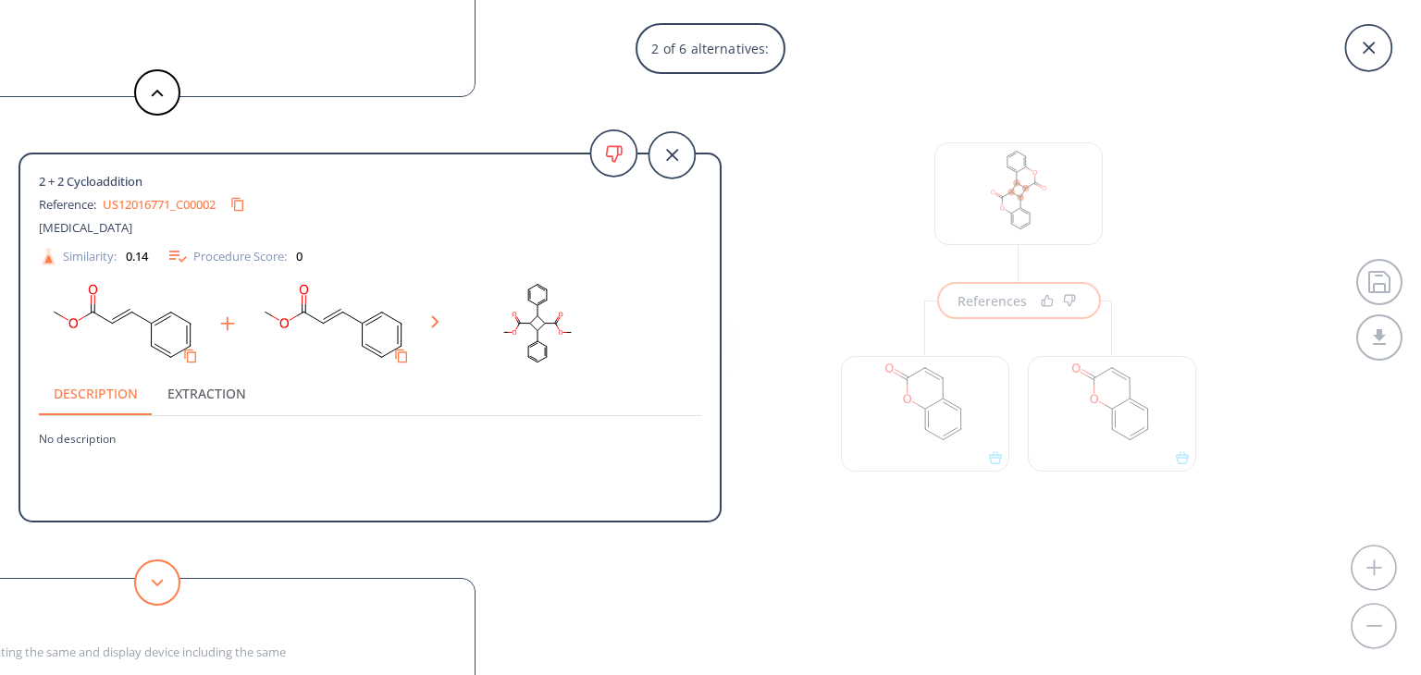
click at [141, 567] on button at bounding box center [157, 583] width 46 height 46
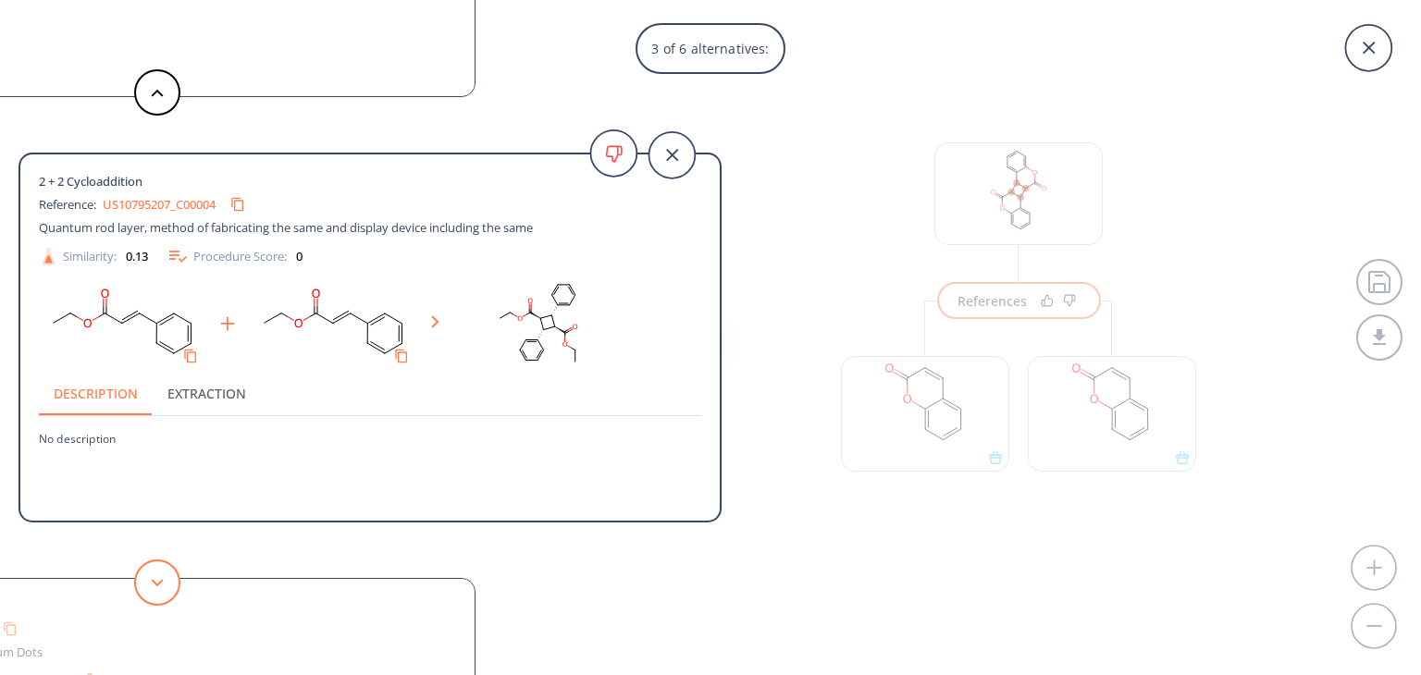
click at [141, 567] on button at bounding box center [157, 583] width 46 height 46
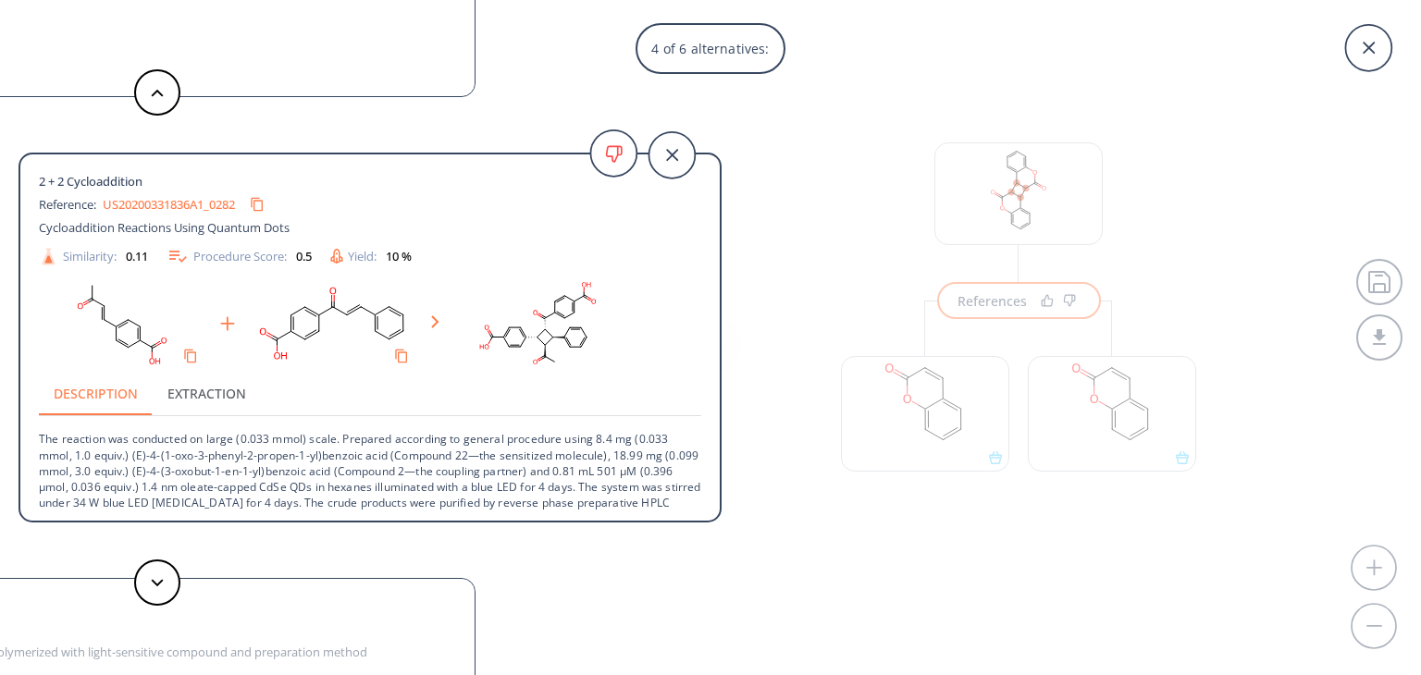
scroll to position [50, 0]
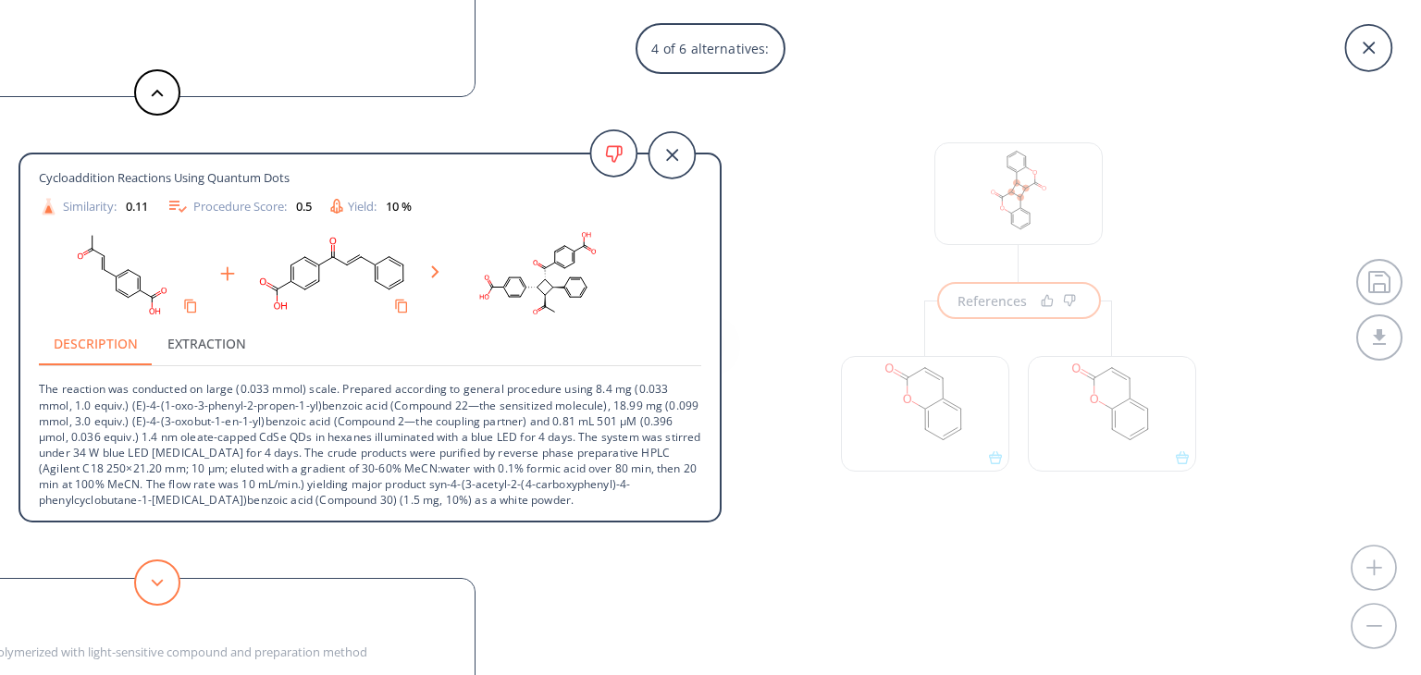
click at [148, 571] on button at bounding box center [157, 583] width 46 height 46
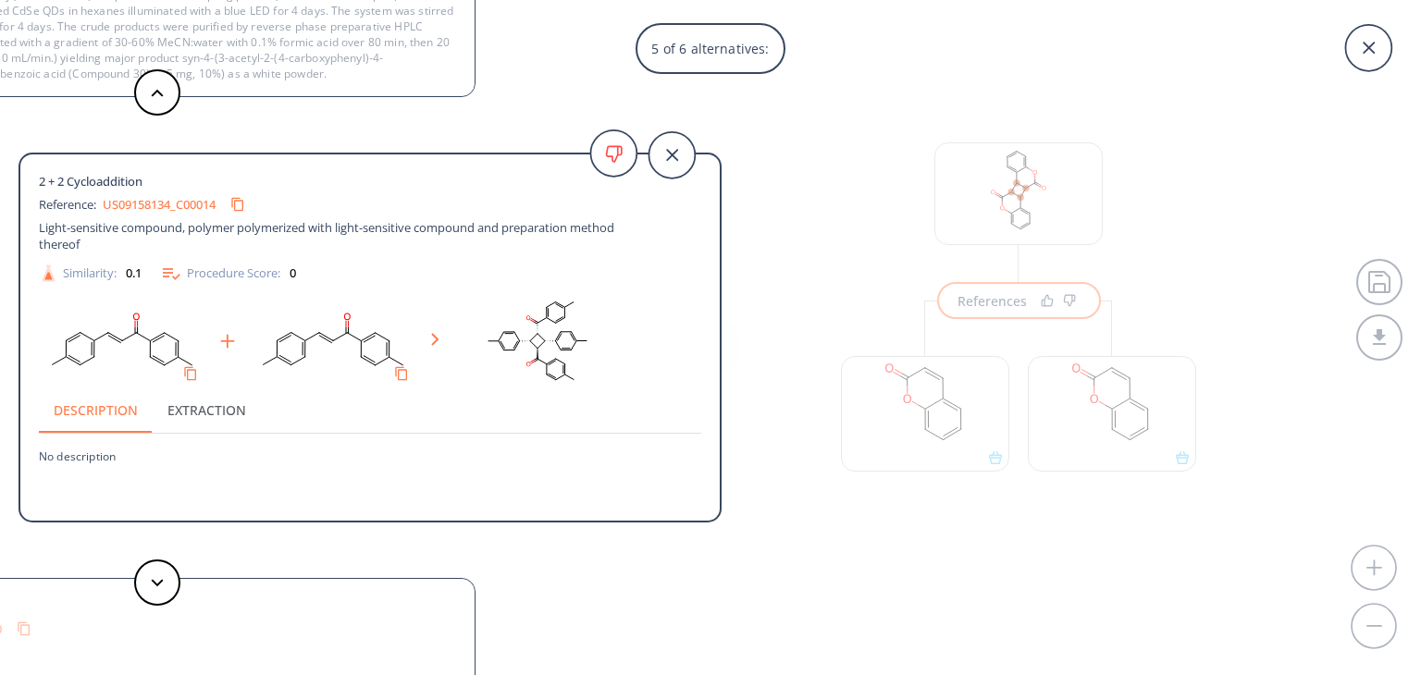
click at [197, 208] on link "US09158134_C00014" at bounding box center [159, 205] width 113 height 12
click at [991, 418] on div "5 of 6 alternatives: de Jong Chemische Berichte, 1922 , vol. 55, p. 469 Chem. Z…" at bounding box center [710, 337] width 1421 height 675
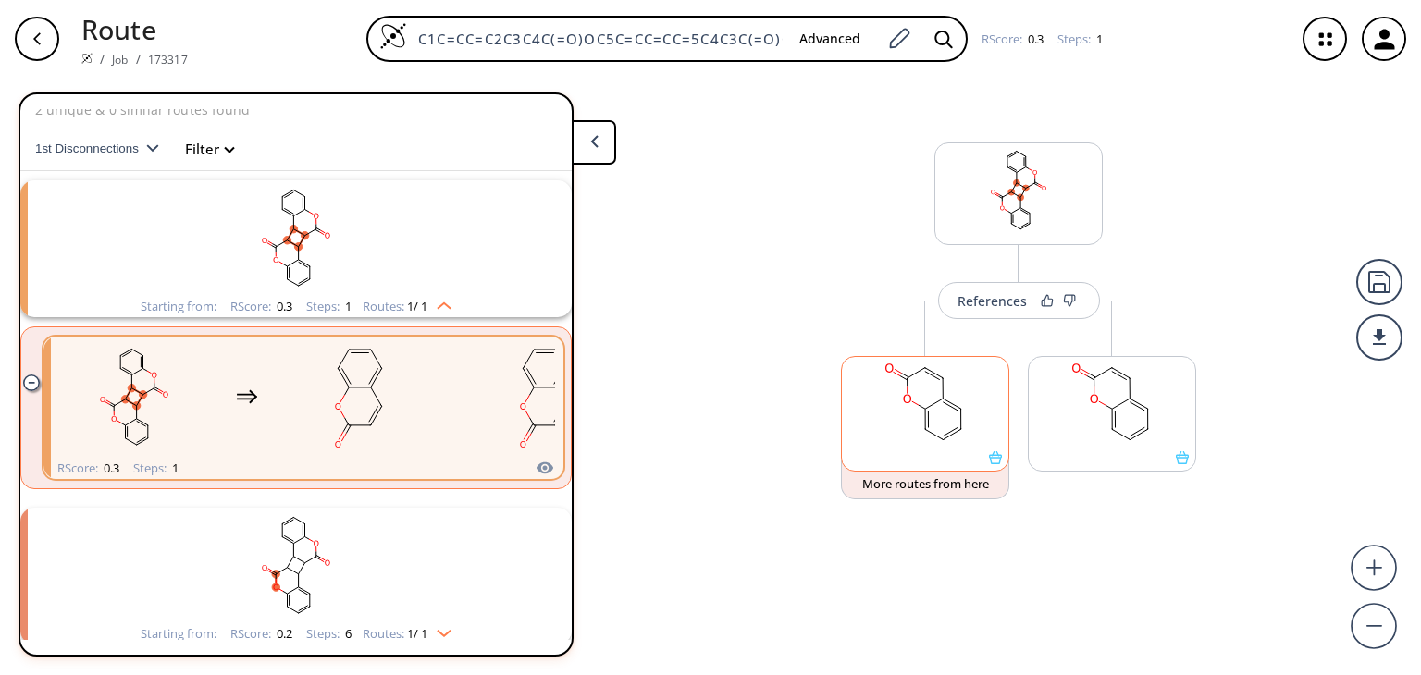
click at [984, 395] on rect at bounding box center [925, 404] width 167 height 94
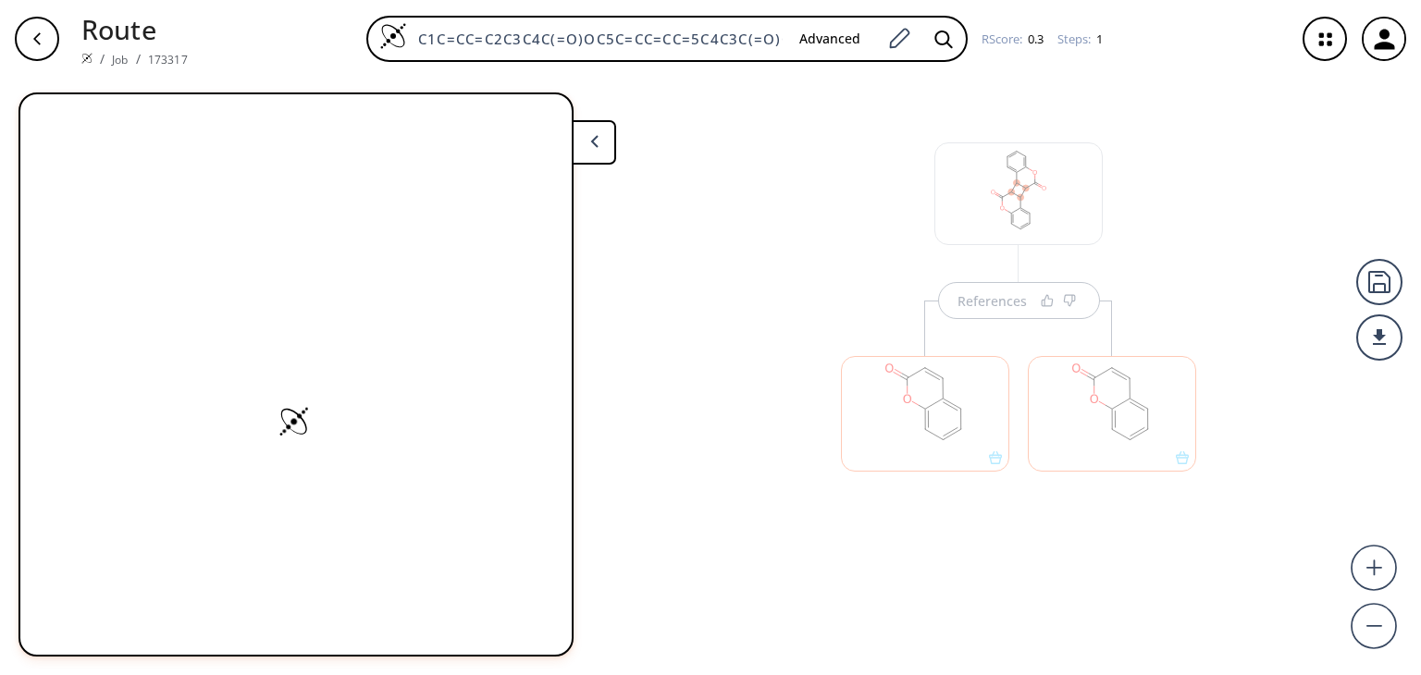
scroll to position [0, 0]
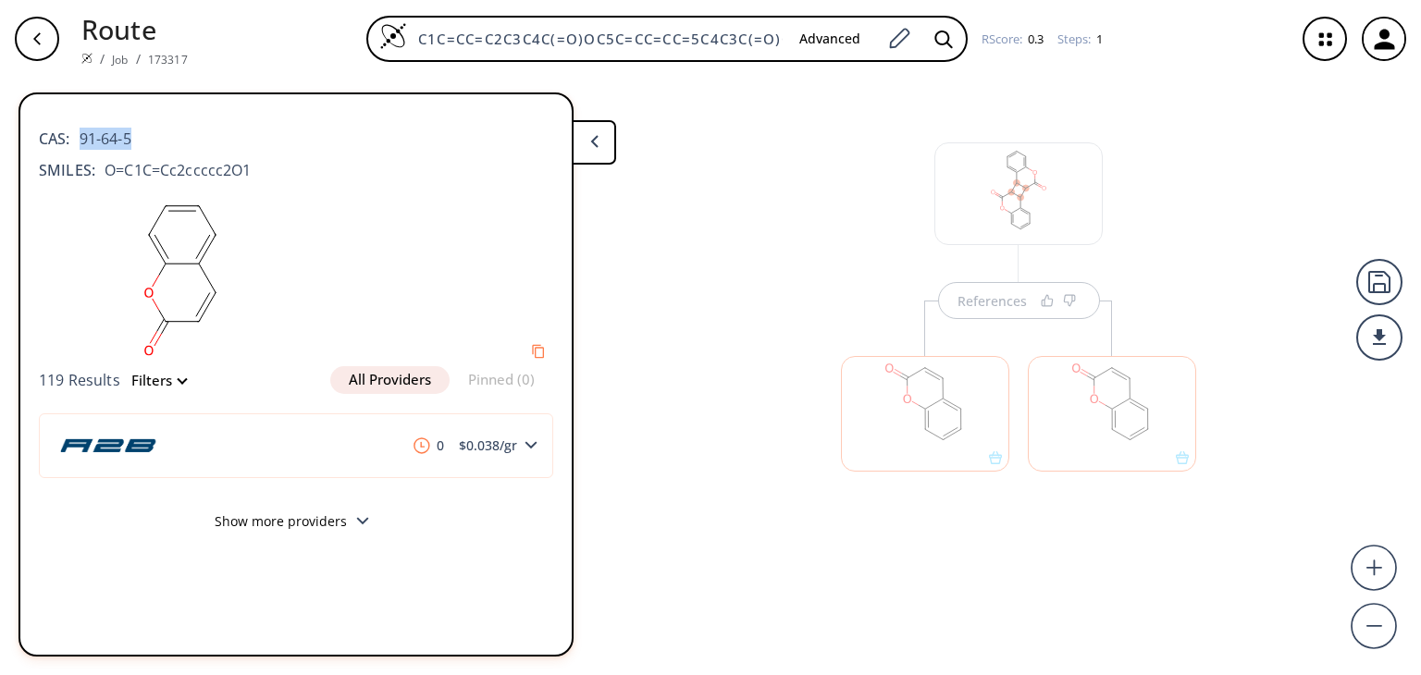
drag, startPoint x: 137, startPoint y: 143, endPoint x: 82, endPoint y: 149, distance: 54.9
click at [80, 145] on div "CAS: 91-64-5" at bounding box center [296, 129] width 514 height 41
copy span "91-64-5"
click at [710, 327] on div "References" at bounding box center [710, 369] width 1421 height 583
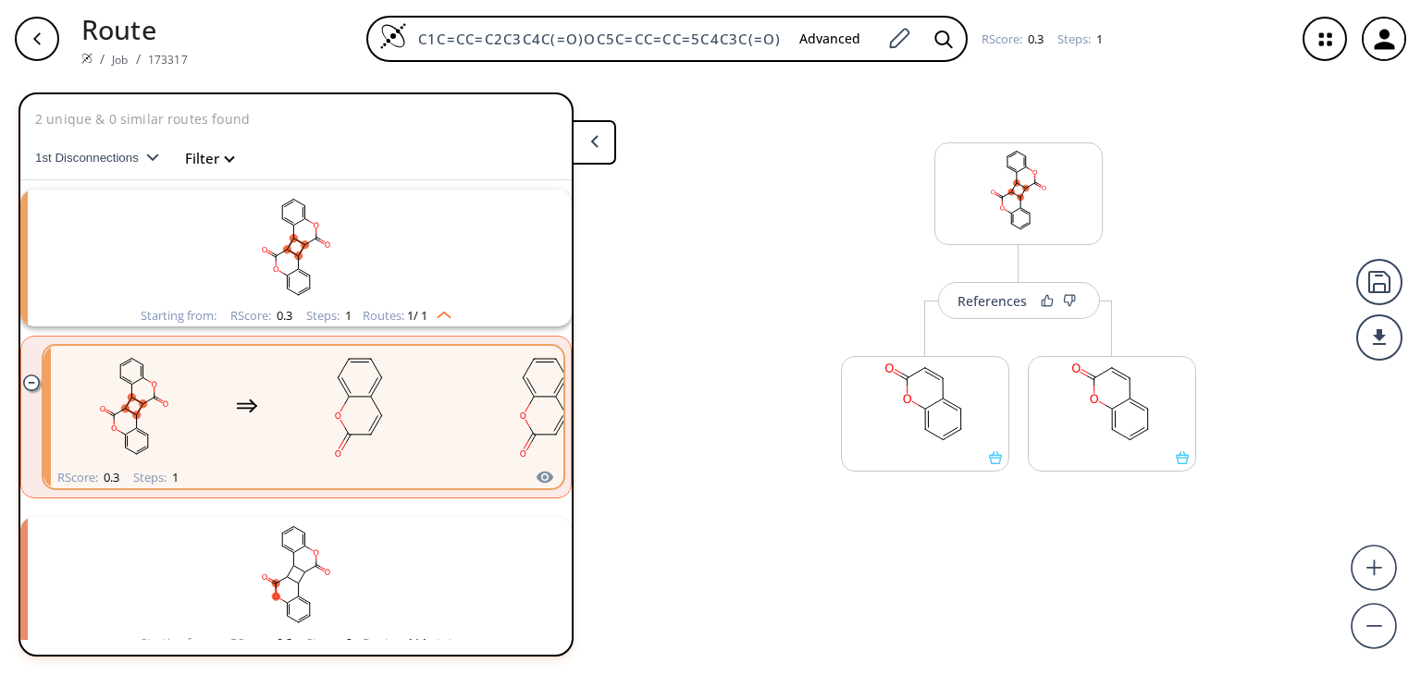
click at [714, 293] on div "References More routes from here More routes from here" at bounding box center [710, 369] width 1421 height 583
click at [983, 309] on button "References" at bounding box center [1019, 300] width 162 height 37
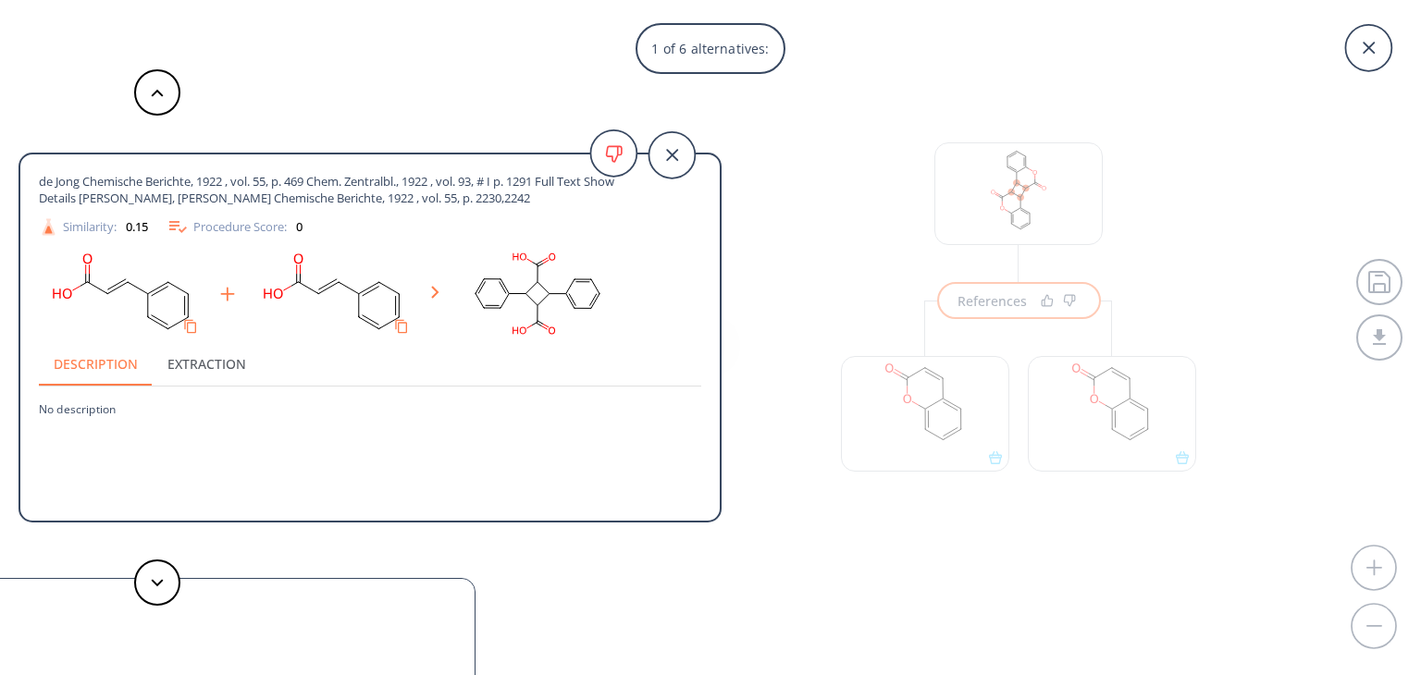
click at [249, 225] on div "Procedure Score: 0" at bounding box center [235, 227] width 136 height 22
click at [168, 578] on button at bounding box center [157, 583] width 46 height 46
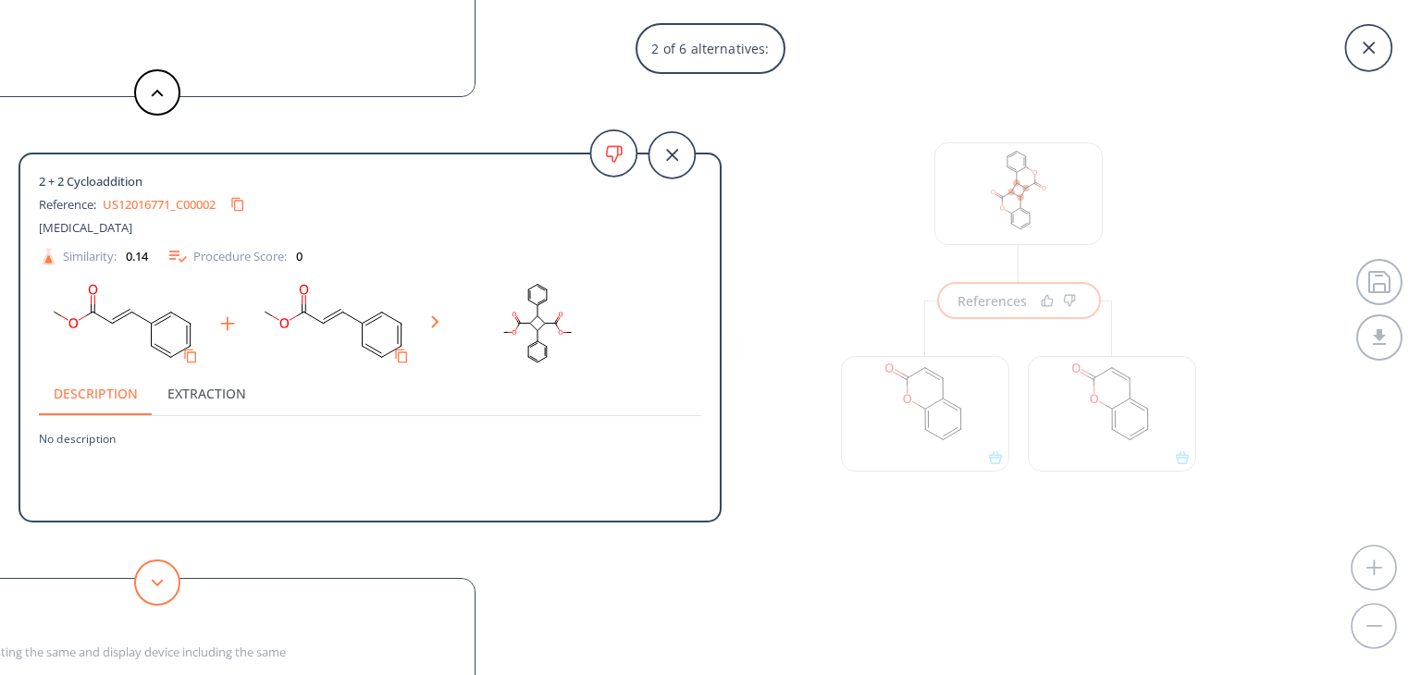
click at [144, 578] on button at bounding box center [157, 583] width 46 height 46
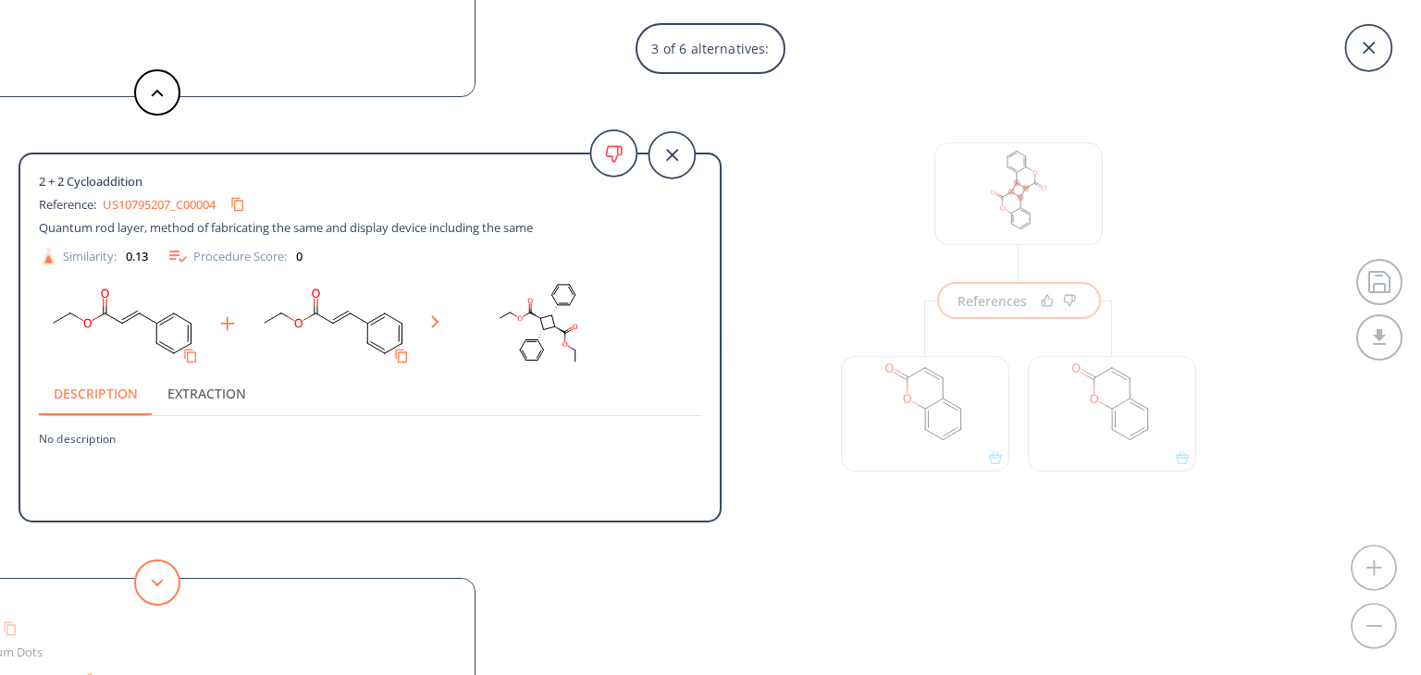
click at [144, 578] on button at bounding box center [157, 583] width 46 height 46
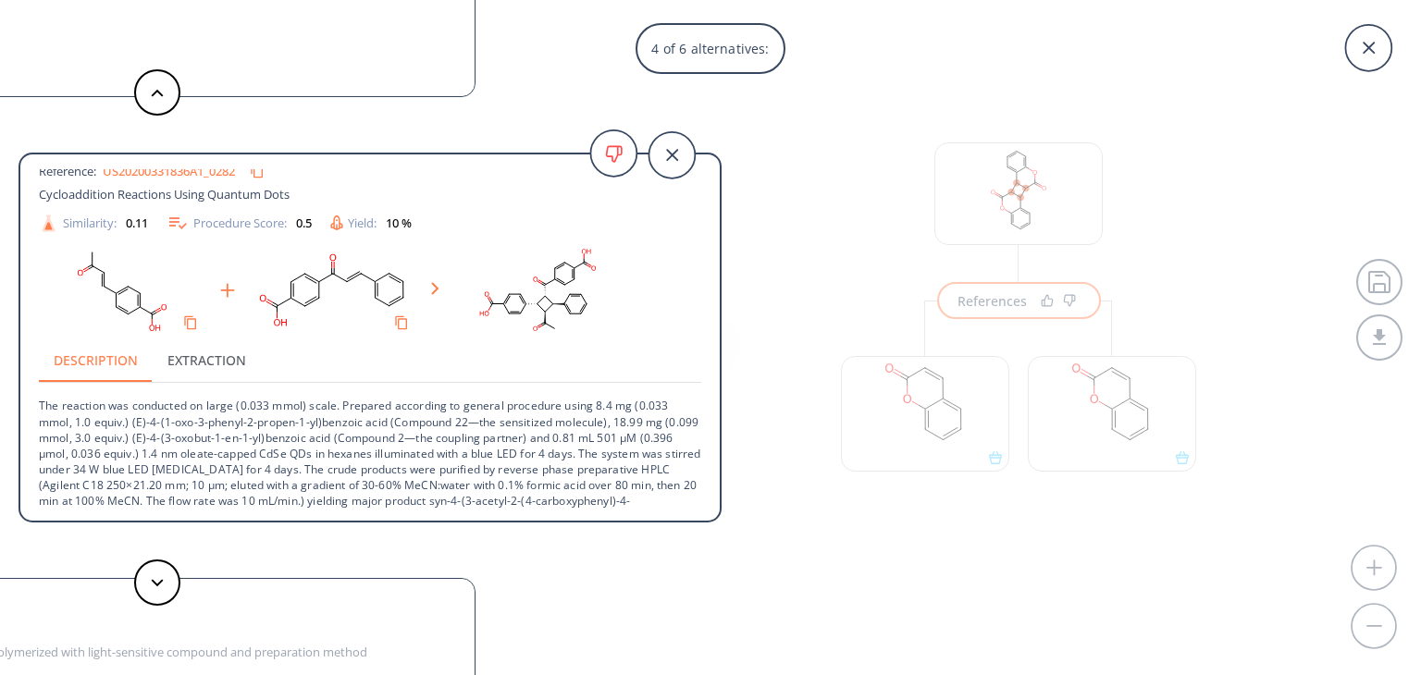
scroll to position [50, 0]
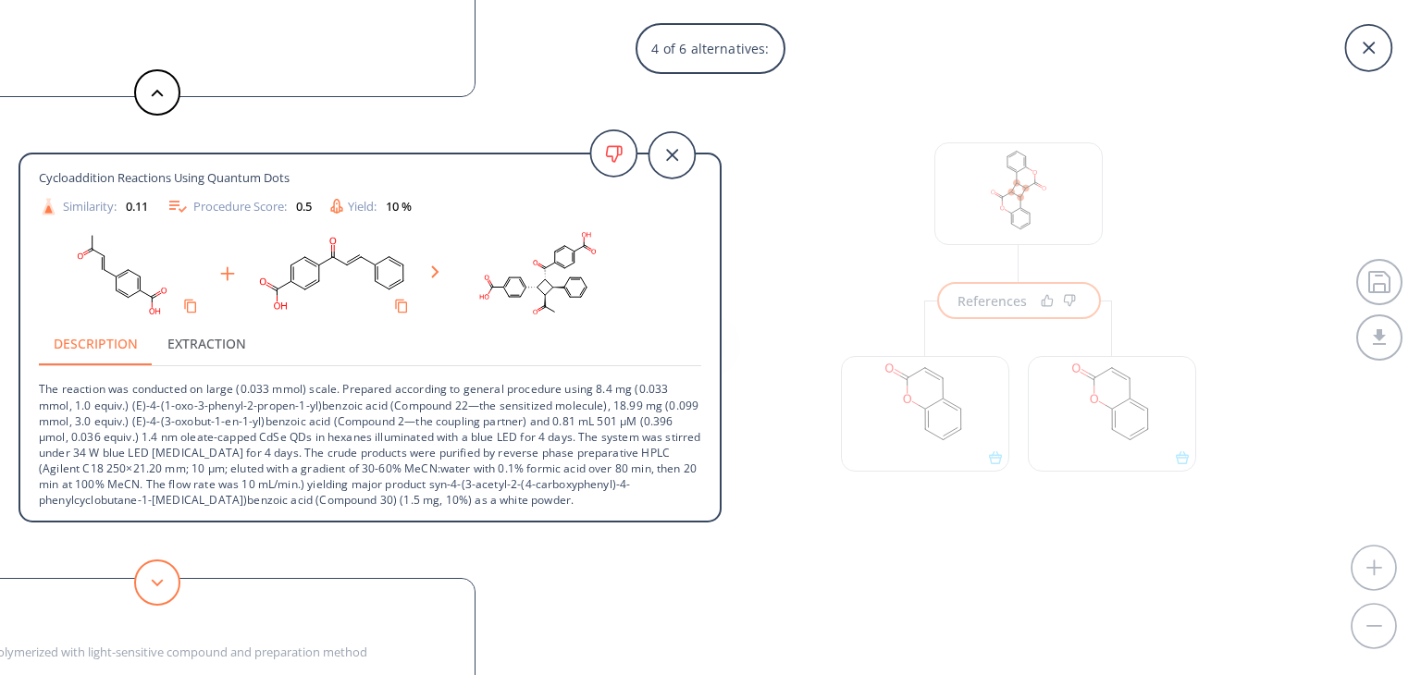
click at [152, 587] on button at bounding box center [157, 583] width 46 height 46
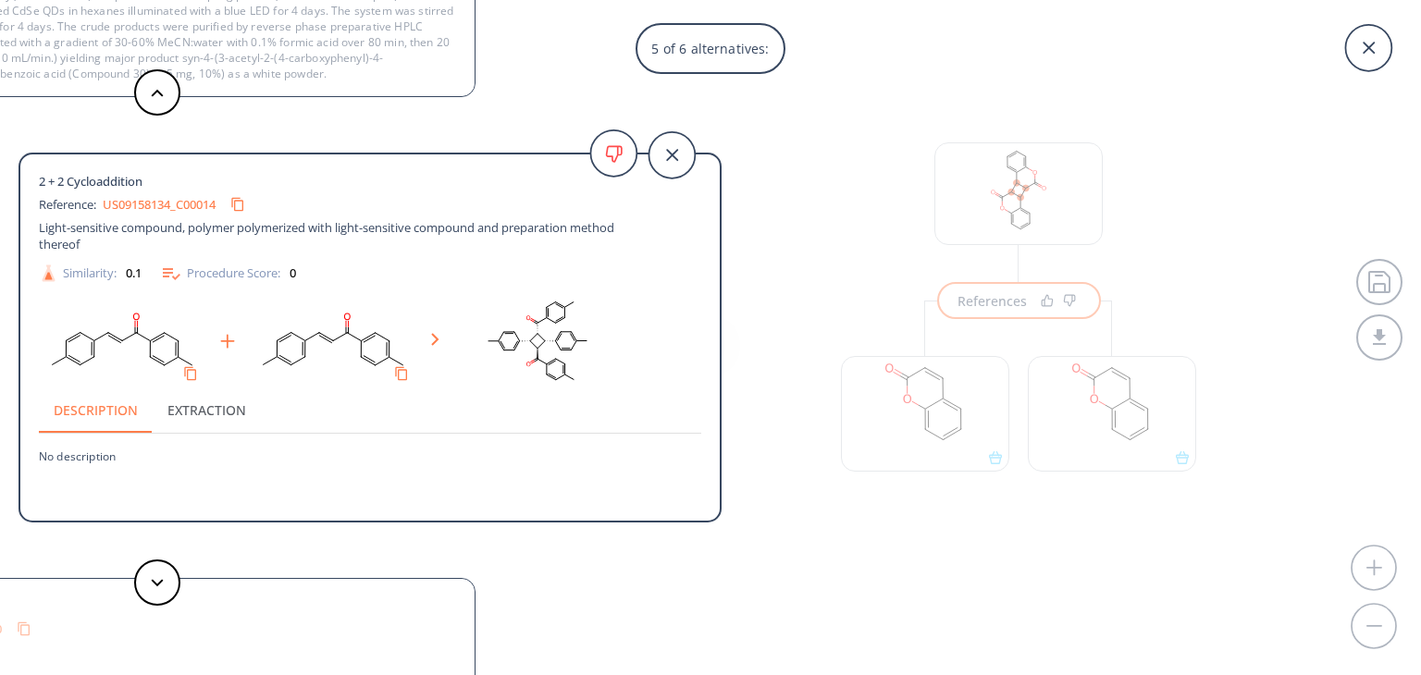
click at [172, 204] on link "US09158134_C00014" at bounding box center [159, 205] width 113 height 12
